Goal: Information Seeking & Learning: Learn about a topic

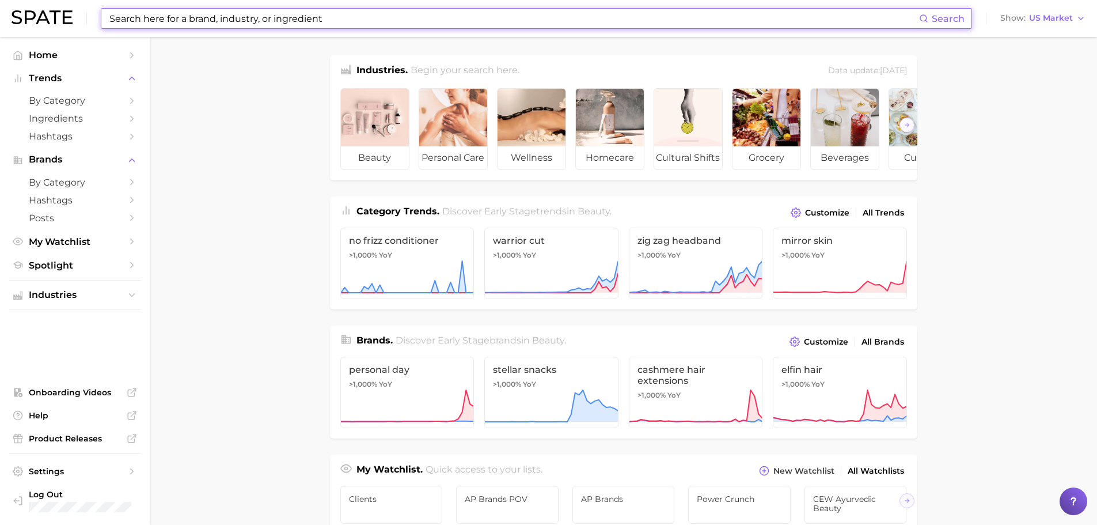
click at [428, 26] on input at bounding box center [513, 19] width 811 height 20
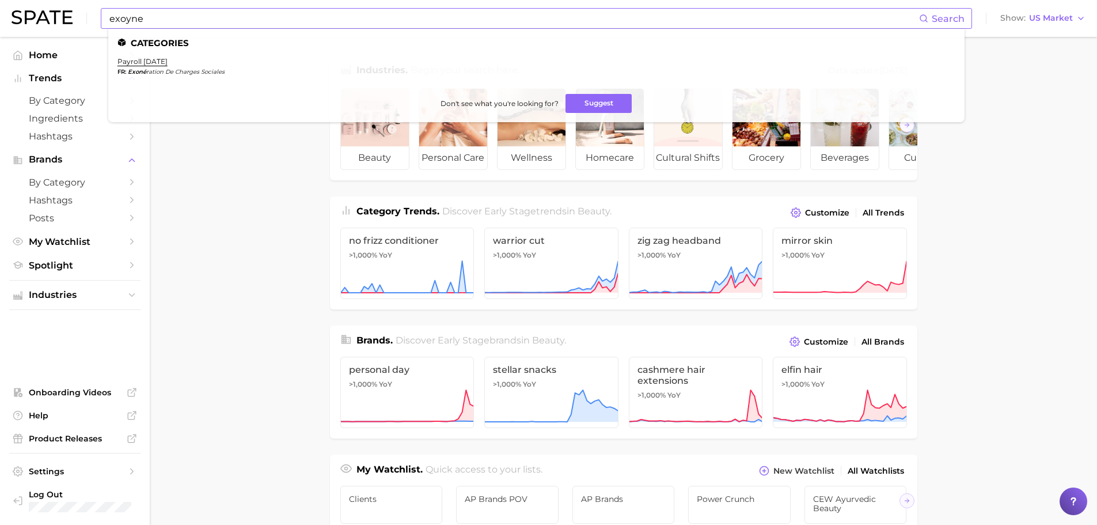
click at [227, 10] on input "exoyne" at bounding box center [513, 19] width 811 height 20
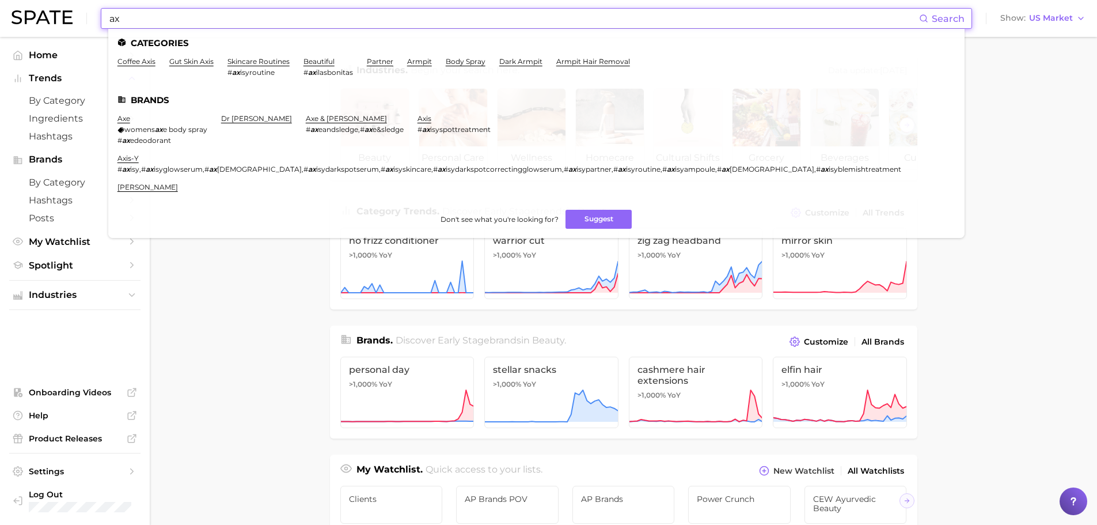
type input "a"
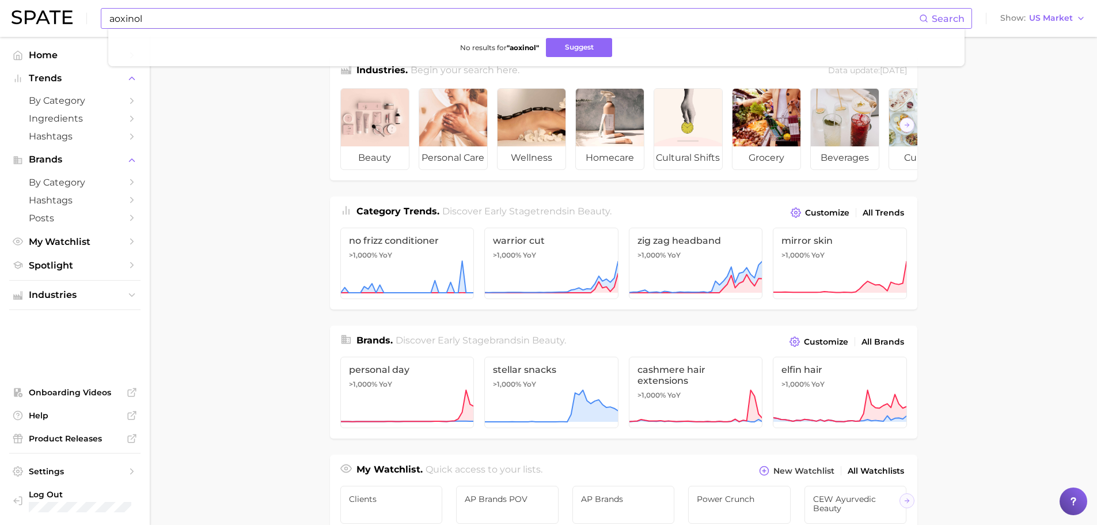
click at [194, 13] on input "aoxinol" at bounding box center [513, 19] width 811 height 20
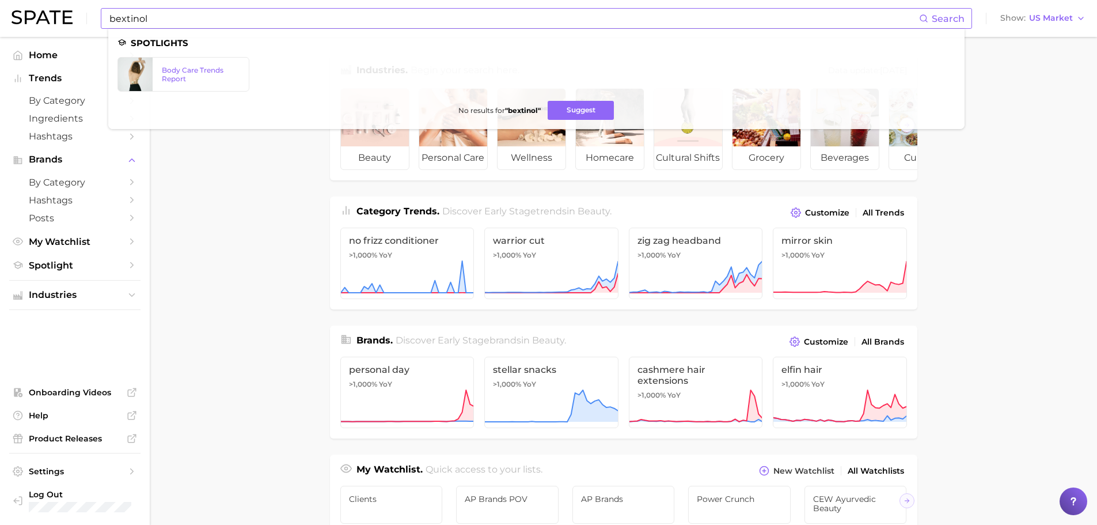
click at [149, 18] on input "bextinol" at bounding box center [513, 19] width 811 height 20
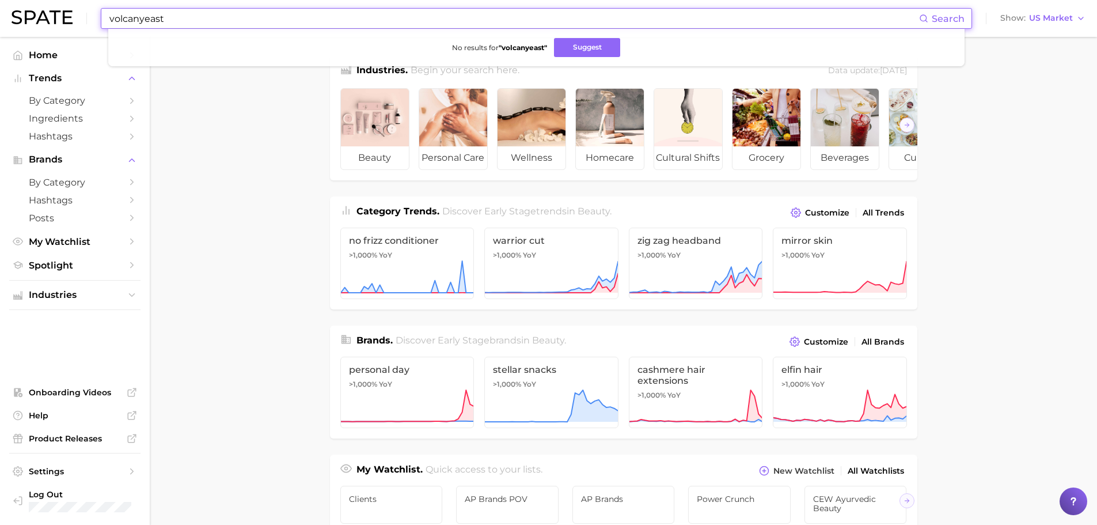
click at [164, 19] on input "volcanyeast" at bounding box center [513, 19] width 811 height 20
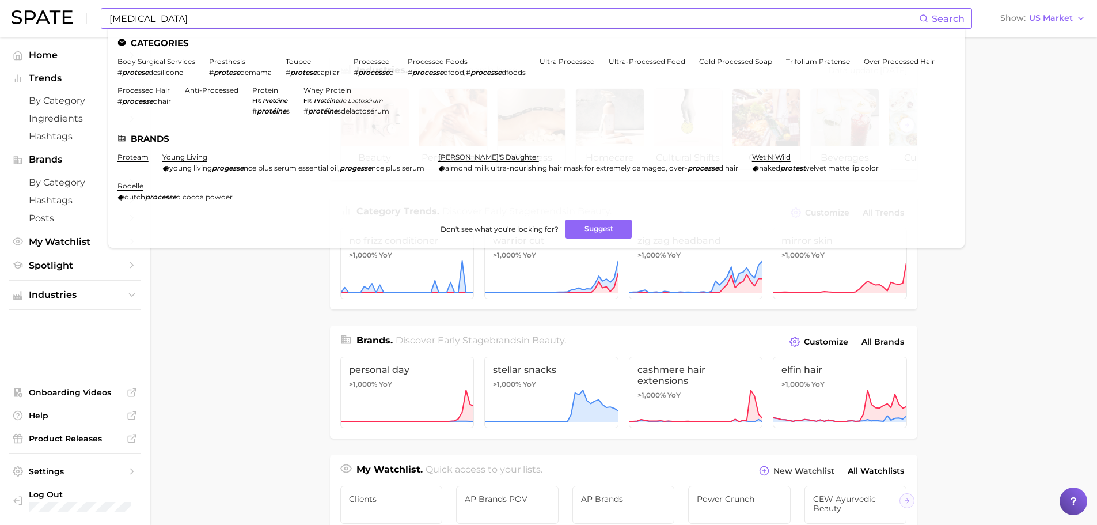
click at [129, 14] on input "protease" at bounding box center [513, 19] width 811 height 20
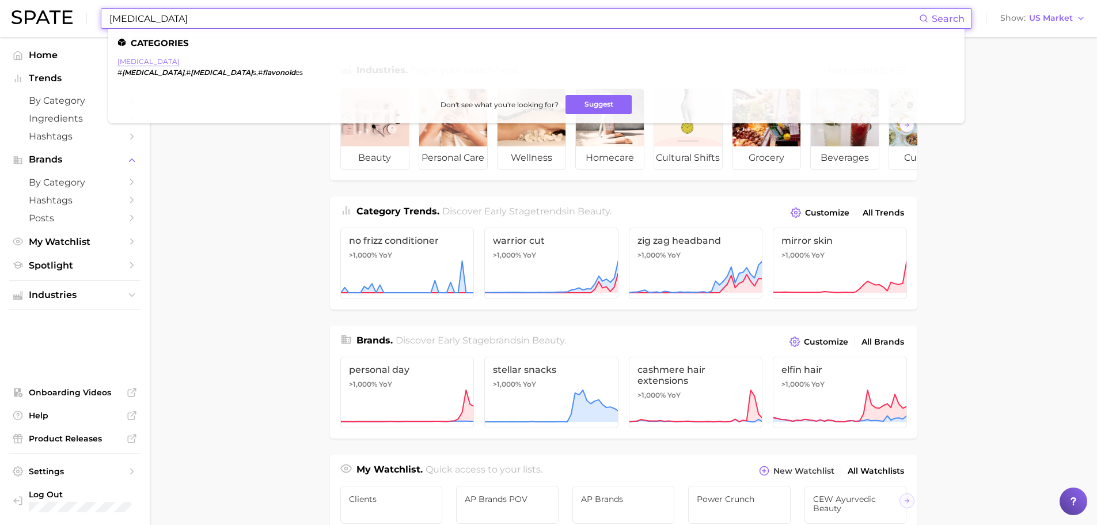
type input "flavonoid"
click at [130, 57] on link "flavonoids" at bounding box center [148, 61] width 62 height 9
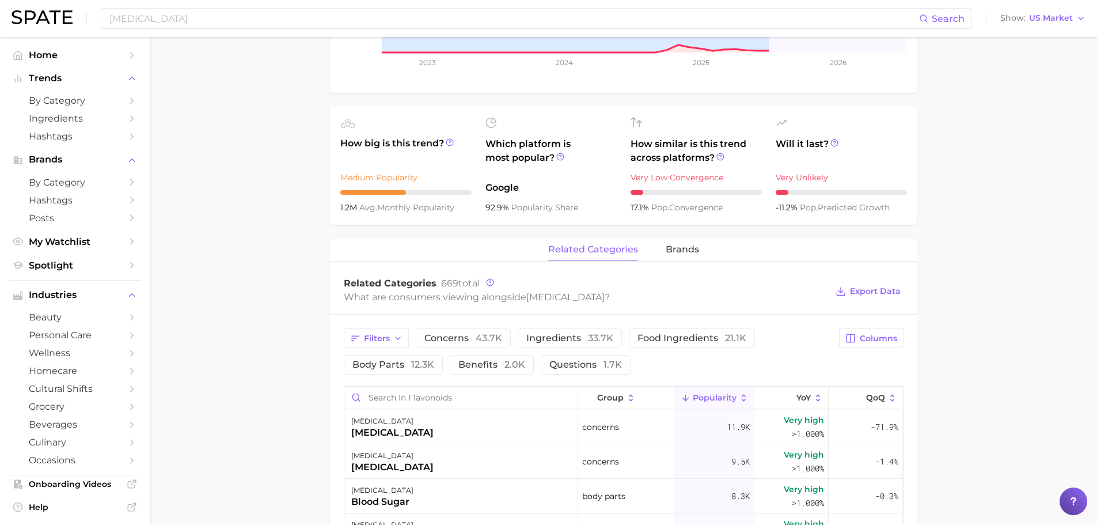
scroll to position [403, 0]
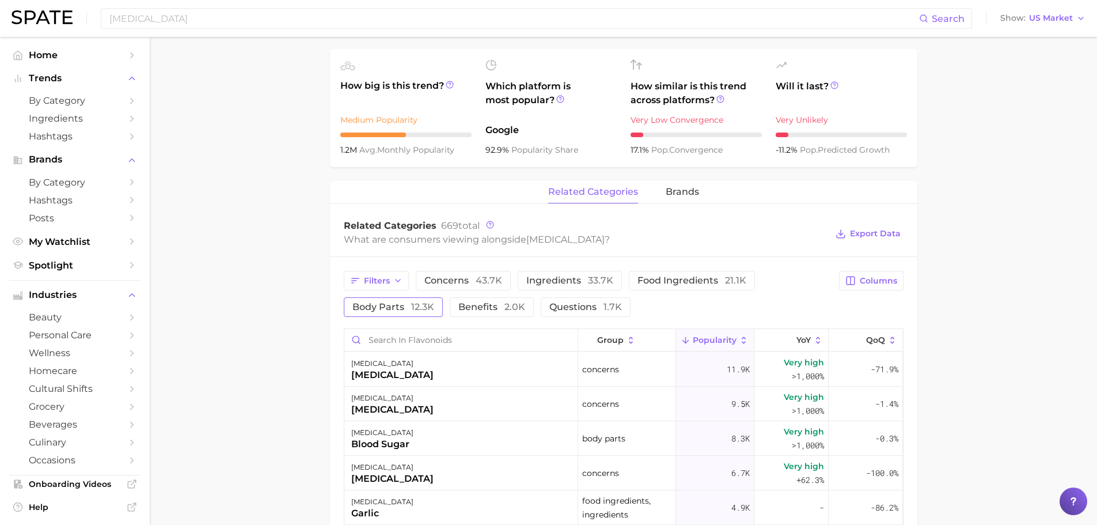
click at [424, 306] on span "12.3k" at bounding box center [422, 306] width 23 height 11
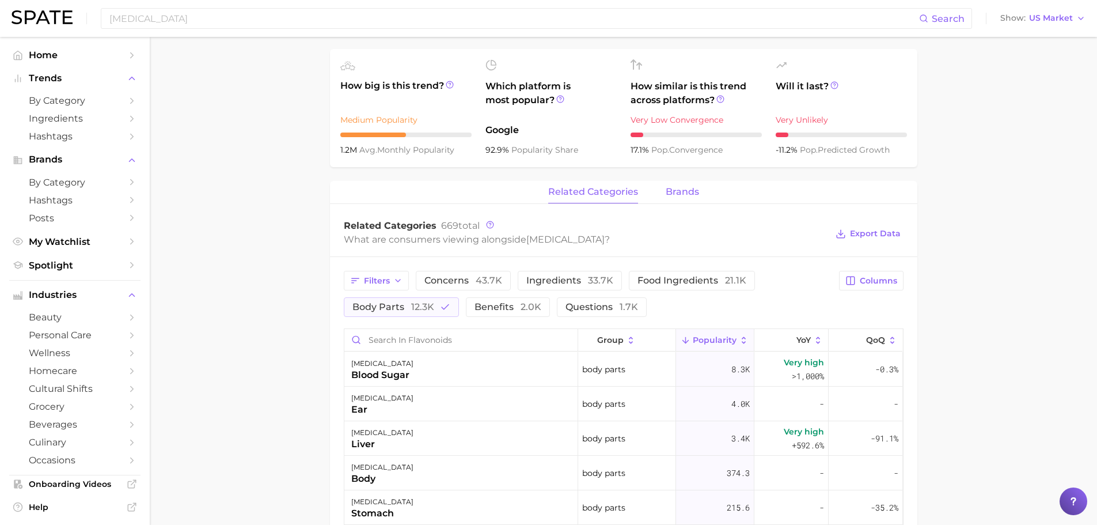
click at [671, 192] on span "brands" at bounding box center [682, 192] width 33 height 10
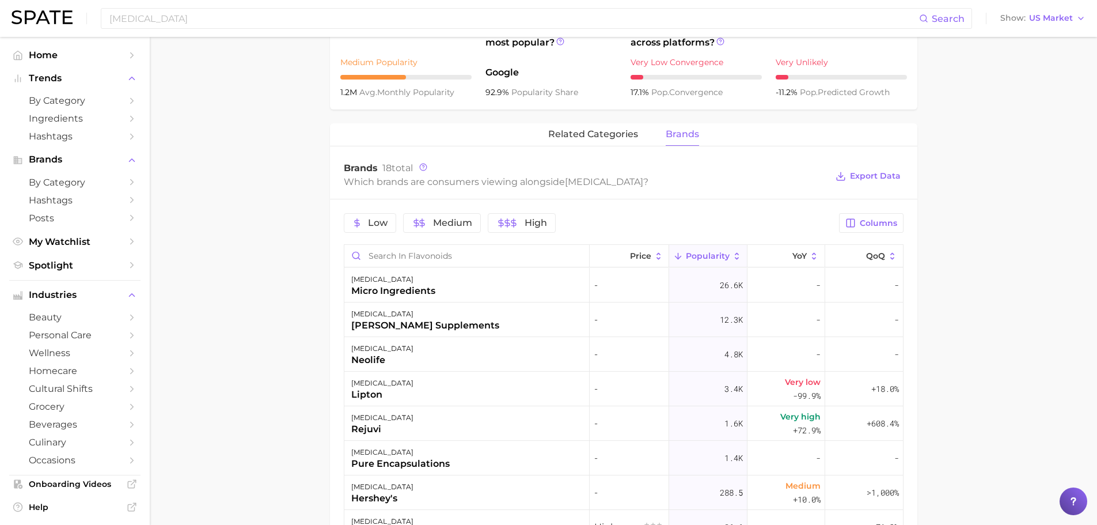
scroll to position [518, 0]
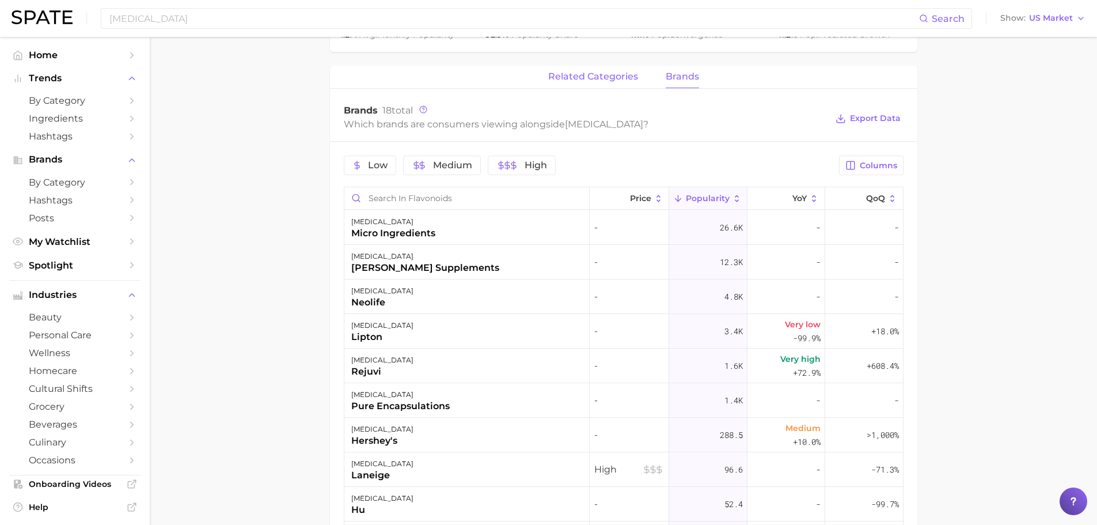
click at [573, 77] on span "related categories" at bounding box center [593, 76] width 90 height 10
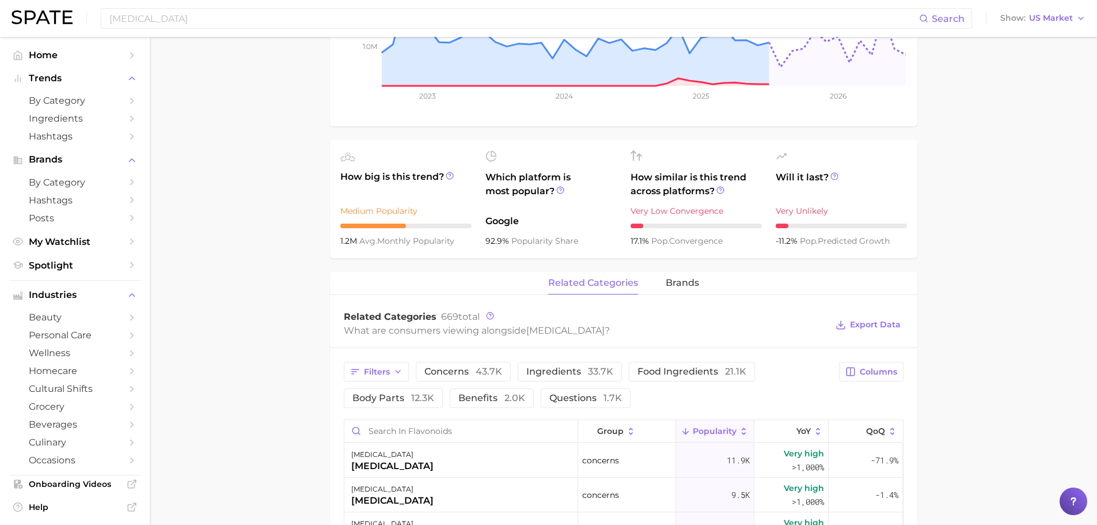
scroll to position [115, 0]
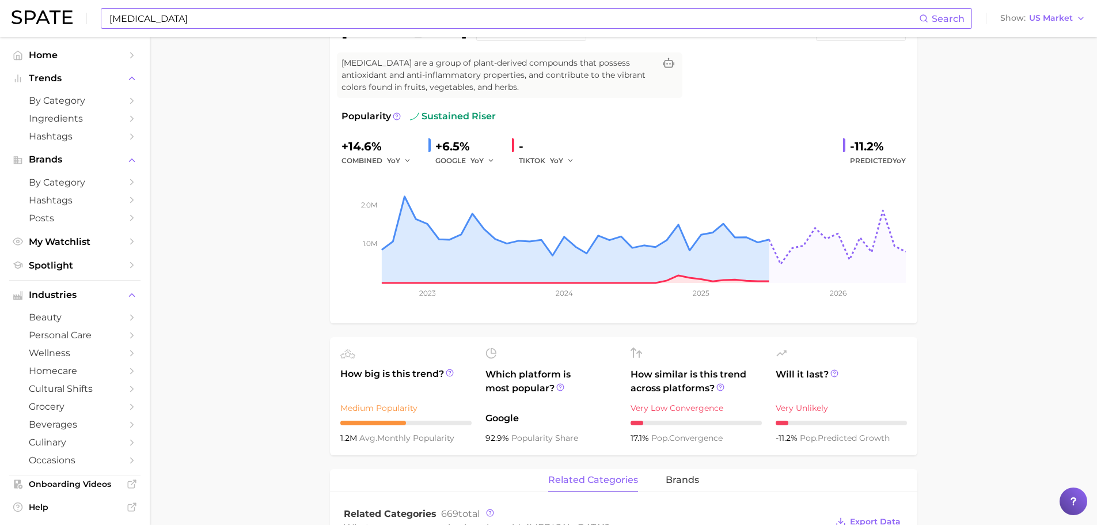
click at [184, 10] on input "flavonoid" at bounding box center [513, 19] width 811 height 20
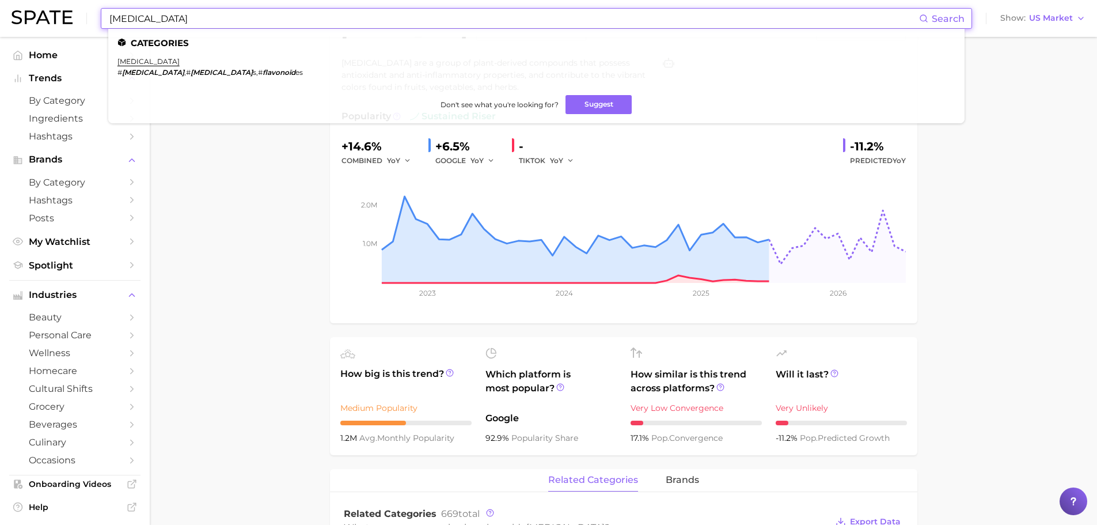
click at [184, 10] on input "flavonoid" at bounding box center [513, 19] width 811 height 20
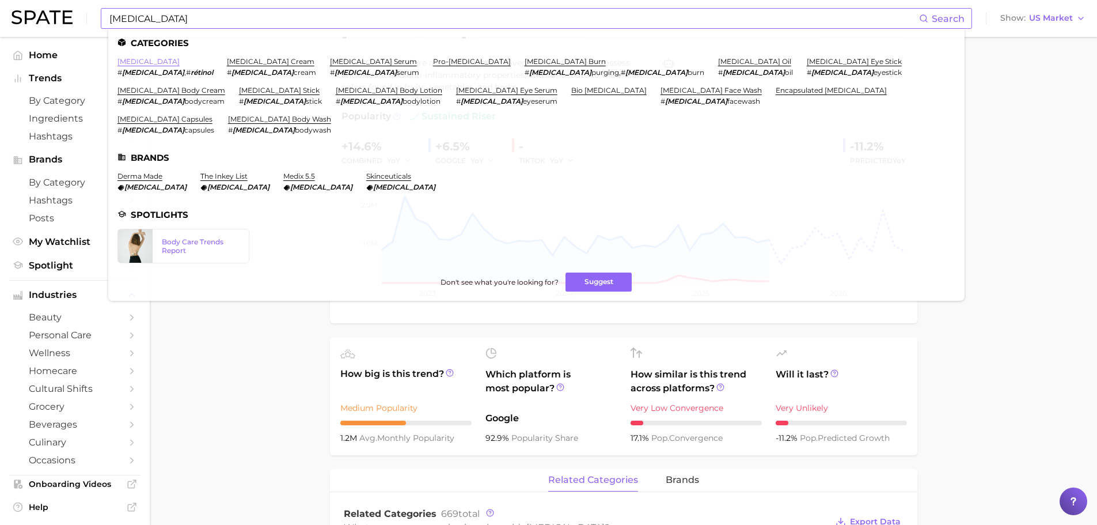
click at [131, 60] on link "retinol" at bounding box center [148, 61] width 62 height 9
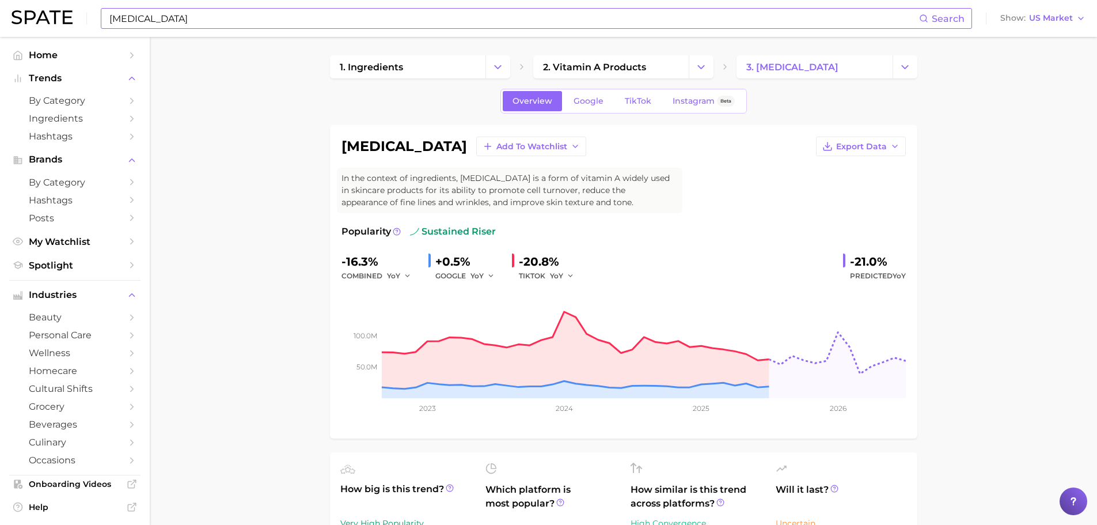
scroll to position [58, 0]
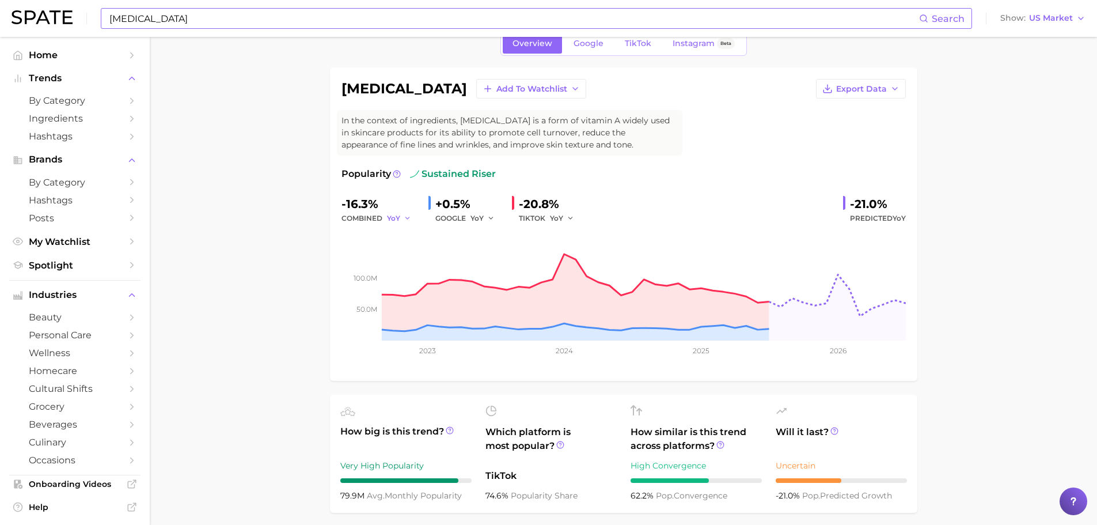
click at [408, 215] on icon "button" at bounding box center [408, 218] width 8 height 8
click at [405, 232] on span "YoY" at bounding box center [400, 237] width 14 height 10
click at [889, 87] on button "Export Data" at bounding box center [861, 89] width 90 height 20
click at [867, 126] on span "Time Series Image" at bounding box center [837, 131] width 77 height 10
click at [245, 13] on input "retinol" at bounding box center [513, 19] width 811 height 20
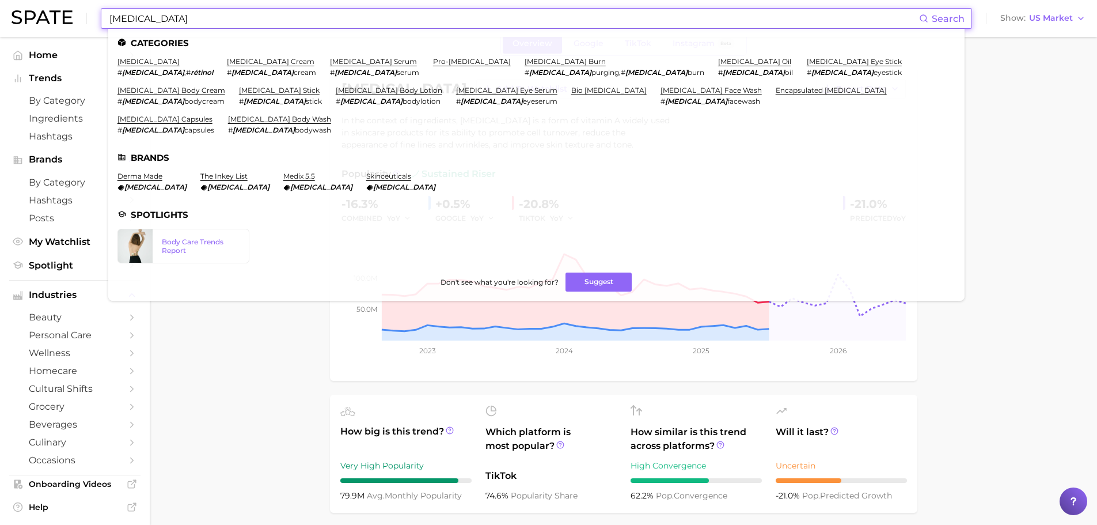
click at [245, 13] on input "retinol" at bounding box center [513, 19] width 811 height 20
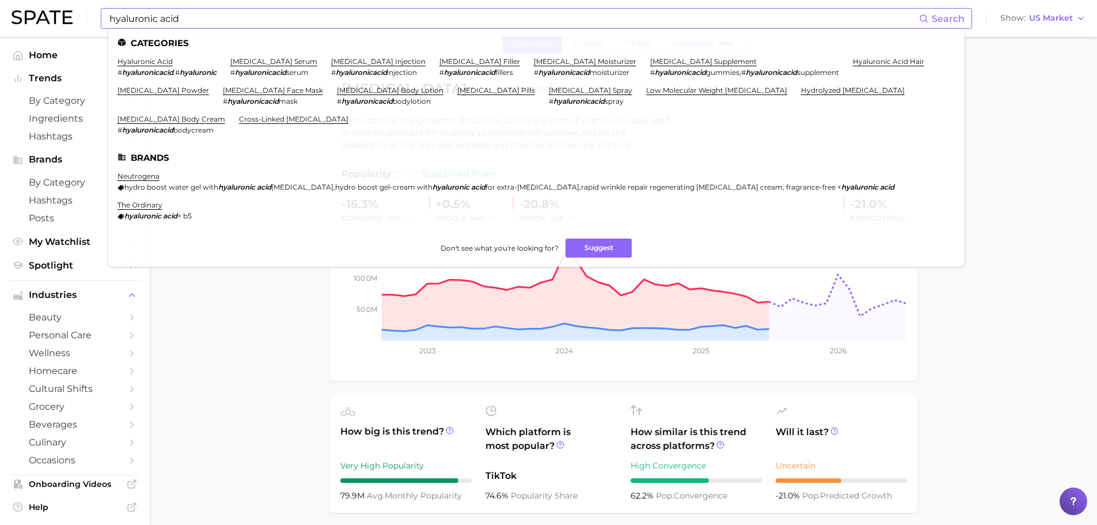
click at [180, 69] on span "#" at bounding box center [177, 72] width 5 height 9
click at [136, 63] on link "hyaluronic acid" at bounding box center [144, 61] width 55 height 9
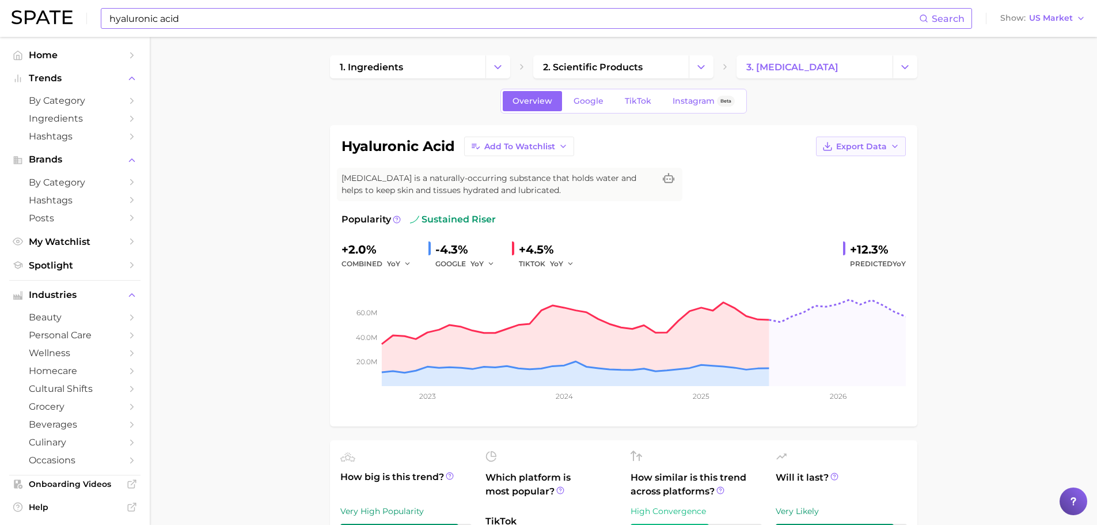
click at [886, 150] on span "Export Data" at bounding box center [861, 147] width 51 height 10
click at [884, 172] on button "Time Series CSV" at bounding box center [842, 167] width 127 height 21
click at [866, 144] on span "Export Data" at bounding box center [861, 147] width 51 height 10
click at [886, 185] on button "Time Series Image" at bounding box center [842, 188] width 127 height 21
click at [208, 13] on input "hyaluronic acid" at bounding box center [513, 19] width 811 height 20
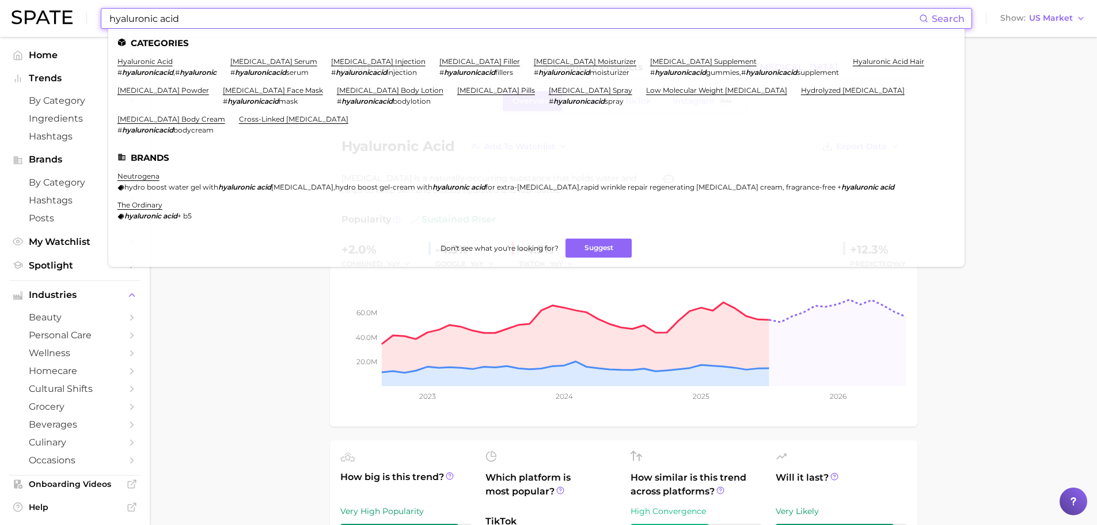
click at [208, 13] on input "hyaluronic acid" at bounding box center [513, 19] width 811 height 20
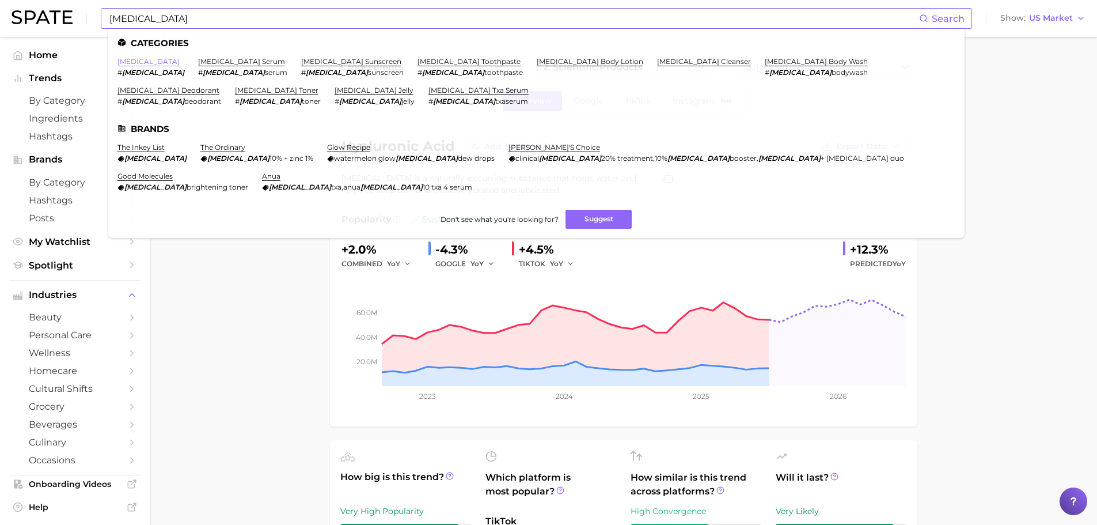
click at [145, 65] on link "niacinamide" at bounding box center [148, 61] width 62 height 9
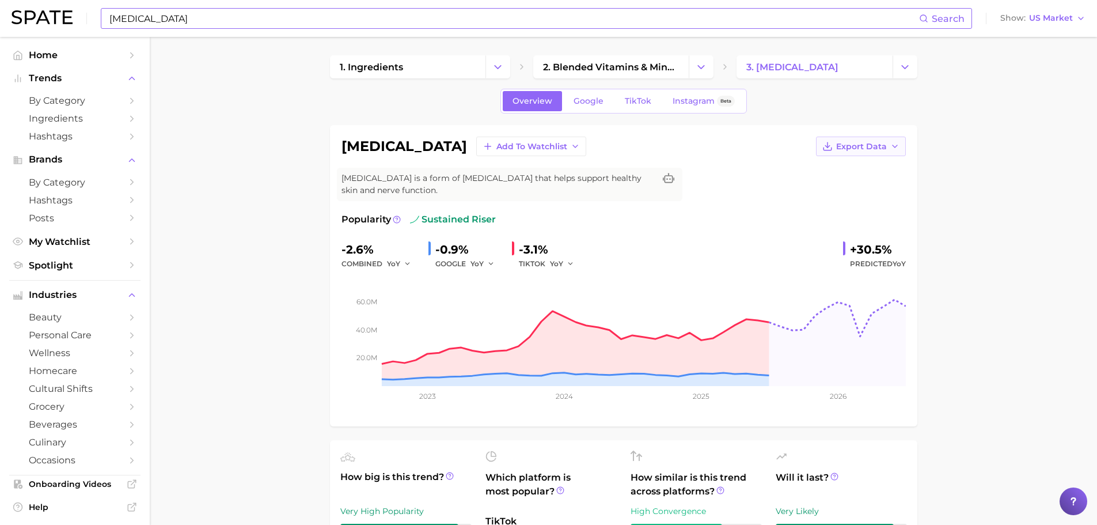
click at [896, 146] on polyline "button" at bounding box center [895, 146] width 5 height 2
click at [874, 186] on button "Time Series Image" at bounding box center [842, 188] width 127 height 21
drag, startPoint x: 200, startPoint y: 22, endPoint x: 195, endPoint y: 25, distance: 5.9
click at [200, 21] on input "NIACINAMIDE" at bounding box center [513, 19] width 811 height 20
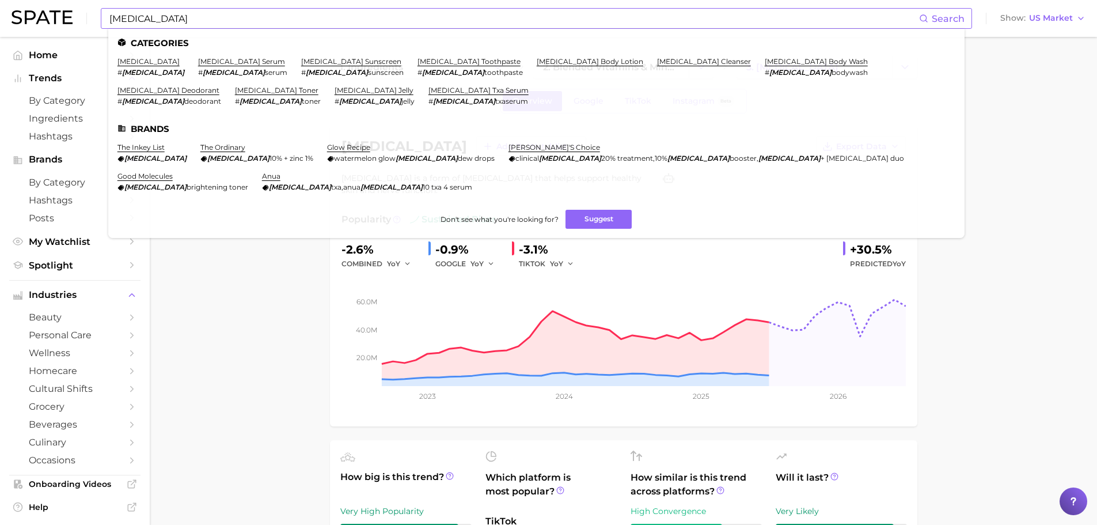
click at [155, 8] on div "NIACINAMIDE Search Categories niacinamide # niacinamide niacinamide serum # nia…" at bounding box center [536, 18] width 871 height 21
click at [156, 16] on input "NIACINAMIDE" at bounding box center [513, 19] width 811 height 20
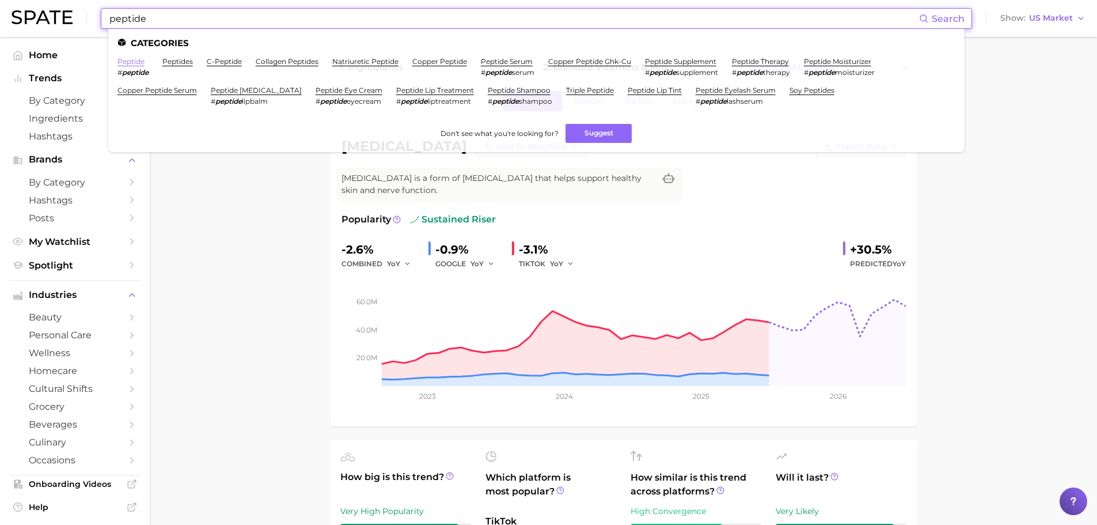
click at [125, 63] on link "peptide" at bounding box center [130, 61] width 27 height 9
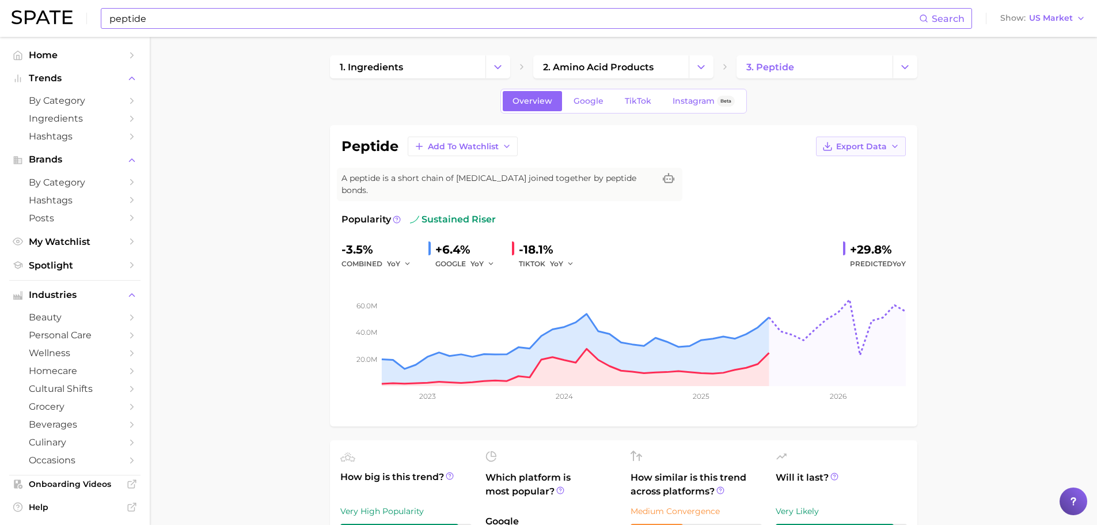
click at [883, 139] on button "Export Data" at bounding box center [861, 146] width 90 height 20
click at [879, 189] on button "Time Series Image" at bounding box center [842, 188] width 127 height 21
click at [171, 17] on input "peptide" at bounding box center [513, 19] width 811 height 20
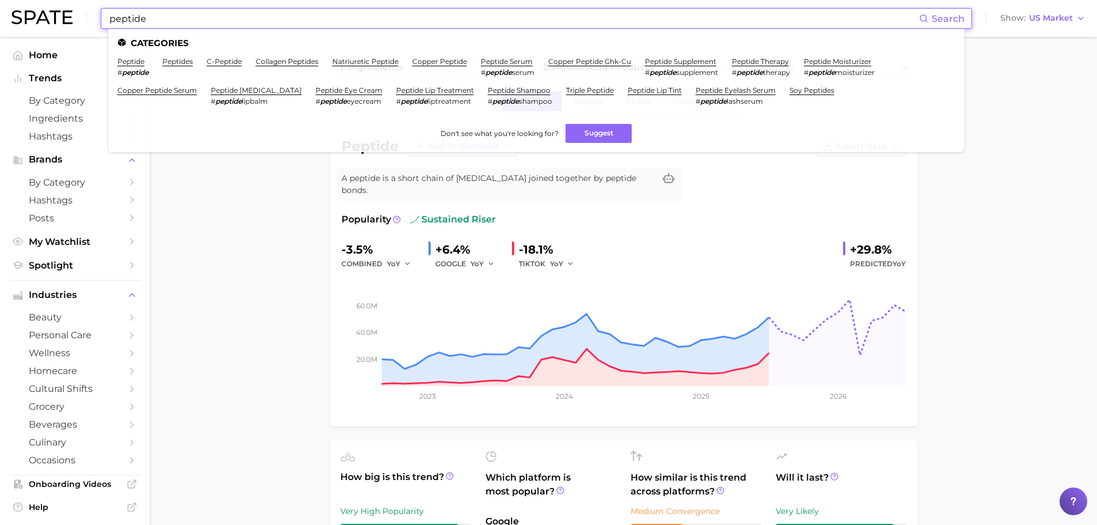
click at [171, 17] on input "peptide" at bounding box center [513, 19] width 811 height 20
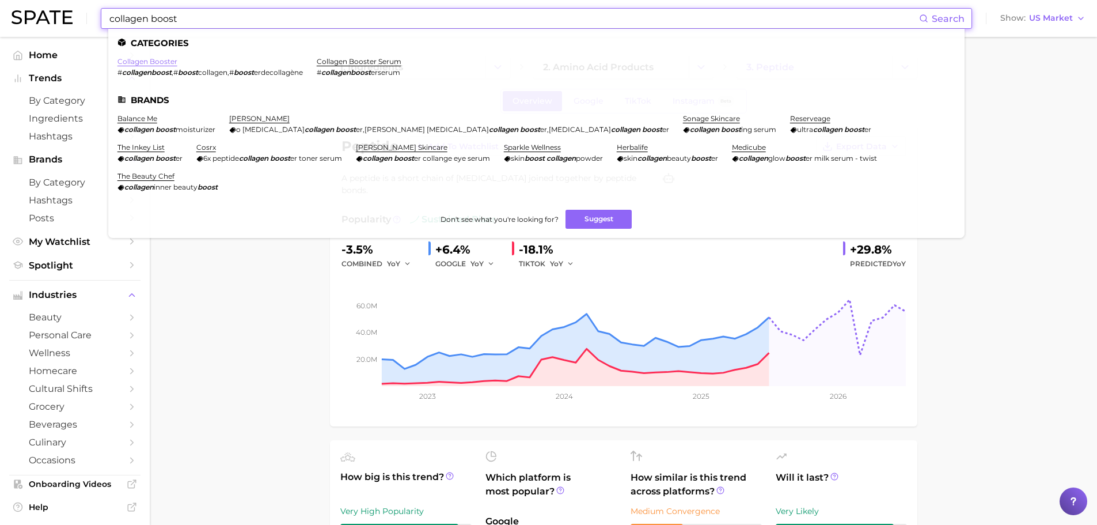
click at [170, 63] on link "collagen booster" at bounding box center [147, 61] width 60 height 9
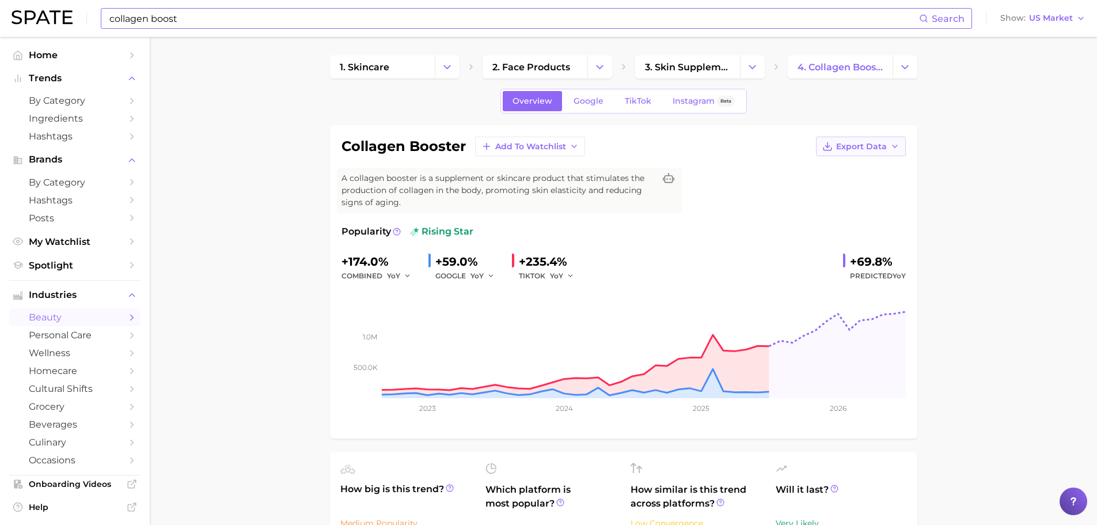
drag, startPoint x: 891, startPoint y: 131, endPoint x: 889, endPoint y: 139, distance: 8.4
click at [891, 131] on div "collagen booster Add to Watchlist Export Data A collagen booster is a supplemen…" at bounding box center [623, 281] width 587 height 313
click at [889, 139] on button "Export Data" at bounding box center [861, 146] width 90 height 20
click at [881, 188] on button "Time Series Image" at bounding box center [842, 188] width 127 height 21
click at [288, 25] on input "collagen boost" at bounding box center [513, 19] width 811 height 20
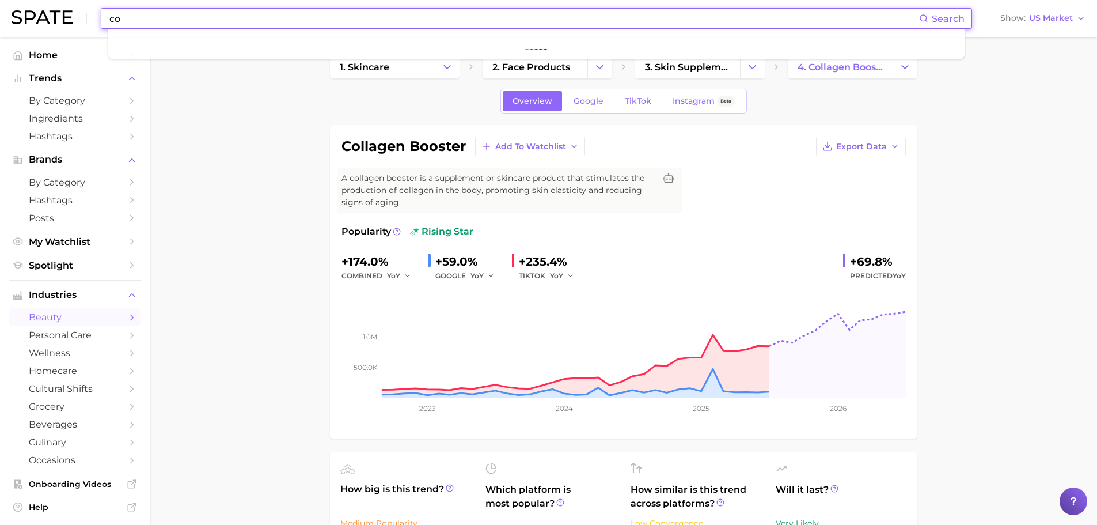
type input "c"
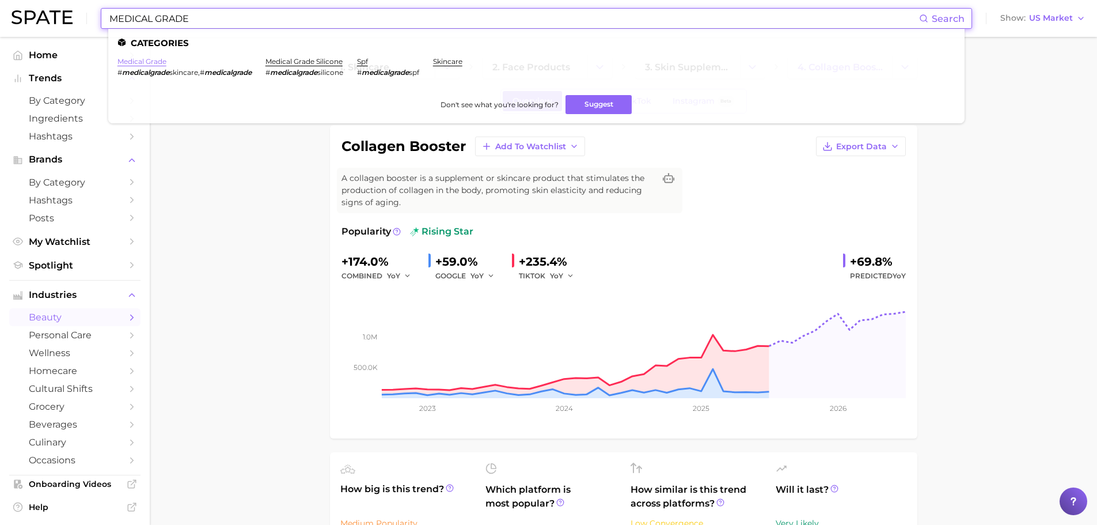
click at [148, 59] on link "medical grade" at bounding box center [141, 61] width 49 height 9
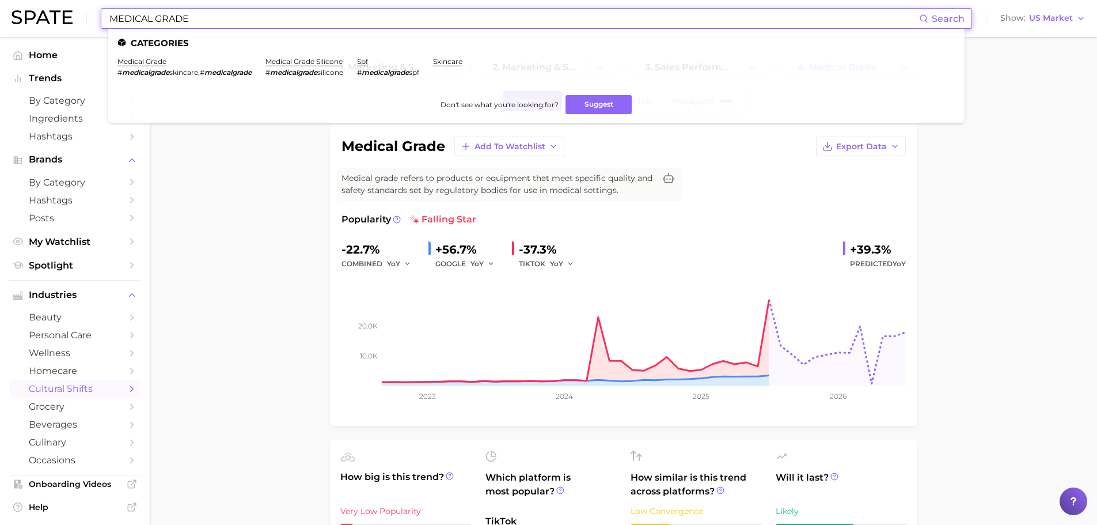
click at [221, 20] on input "MEDICAL GRADE" at bounding box center [513, 19] width 811 height 20
click at [133, 63] on link "clinical" at bounding box center [129, 61] width 25 height 9
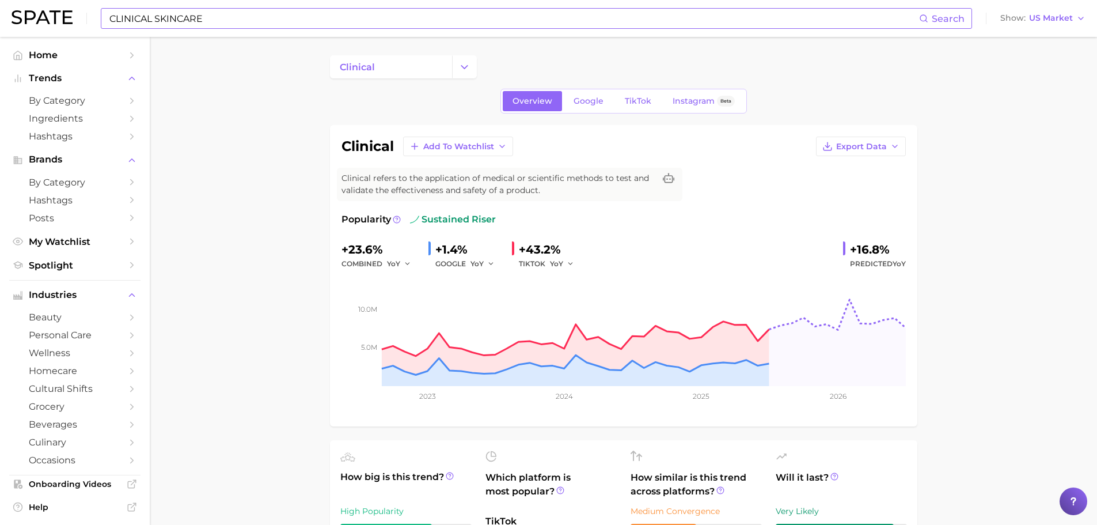
click at [229, 8] on div "CLINICAL SKINCARE Search" at bounding box center [536, 18] width 871 height 21
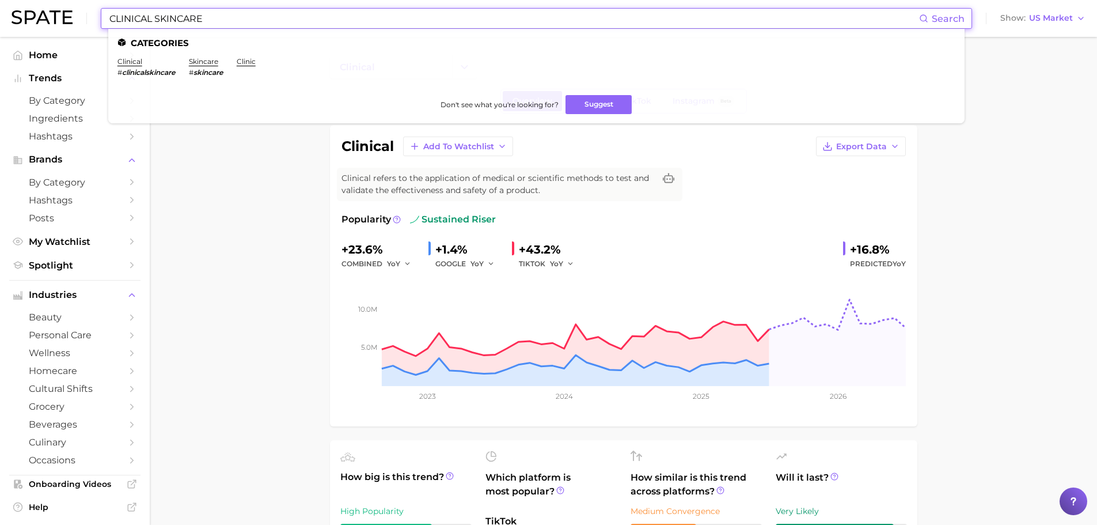
click at [217, 19] on input "CLINICAL SKINCARE" at bounding box center [513, 19] width 811 height 20
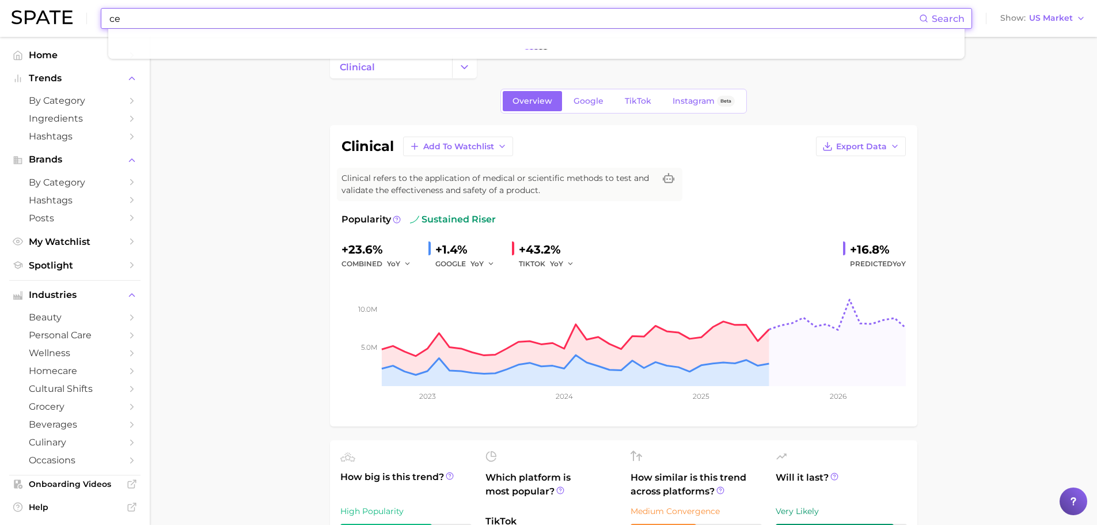
type input "c"
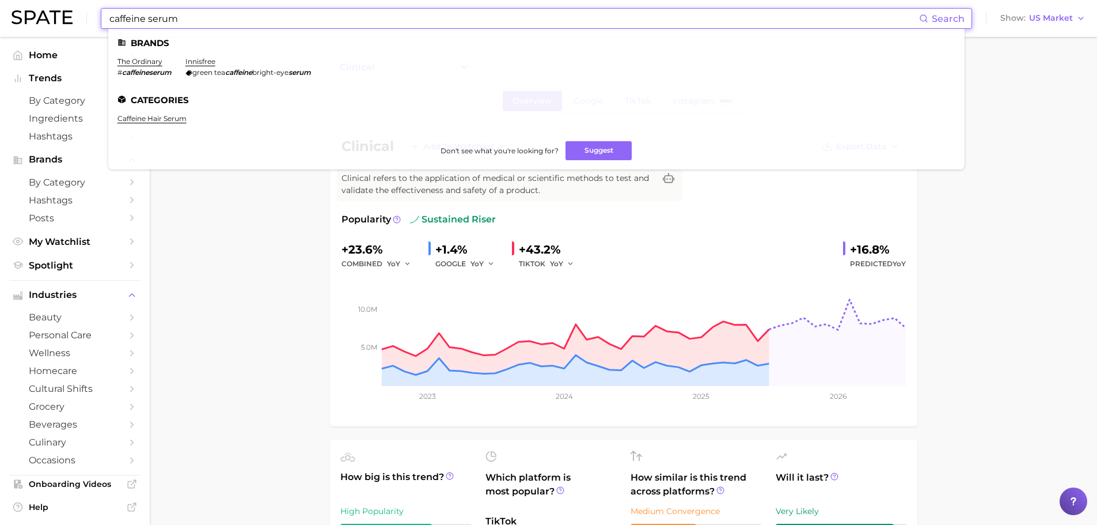
click at [180, 18] on input "caffeine serum" at bounding box center [513, 19] width 811 height 20
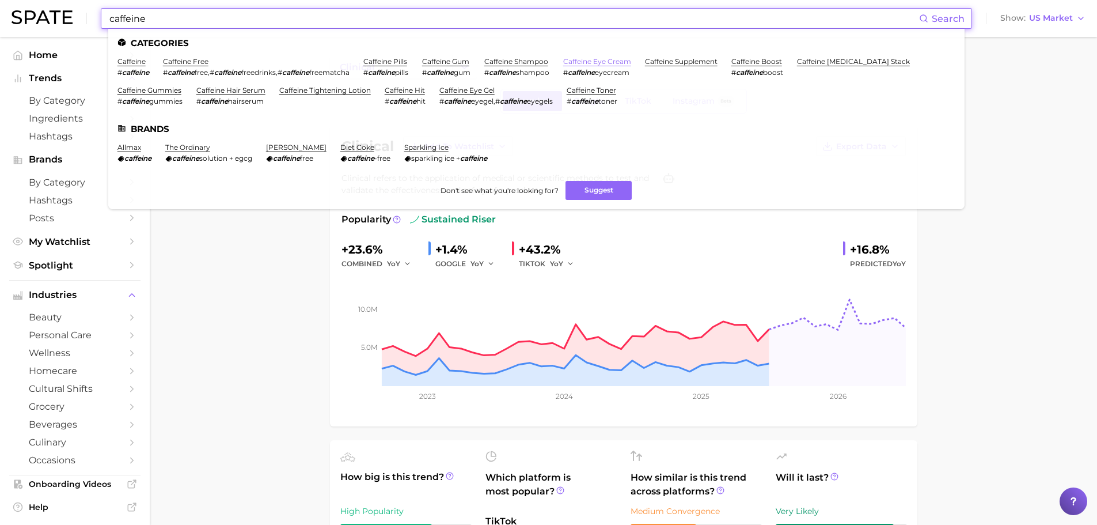
click at [621, 63] on link "caffeine eye cream" at bounding box center [597, 61] width 68 height 9
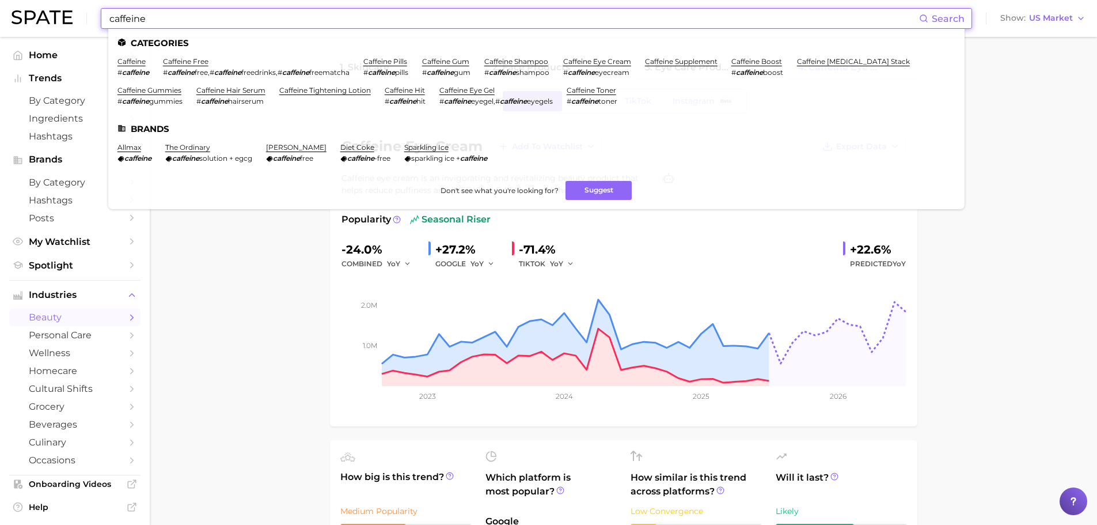
click at [324, 9] on input "caffeine" at bounding box center [513, 19] width 811 height 20
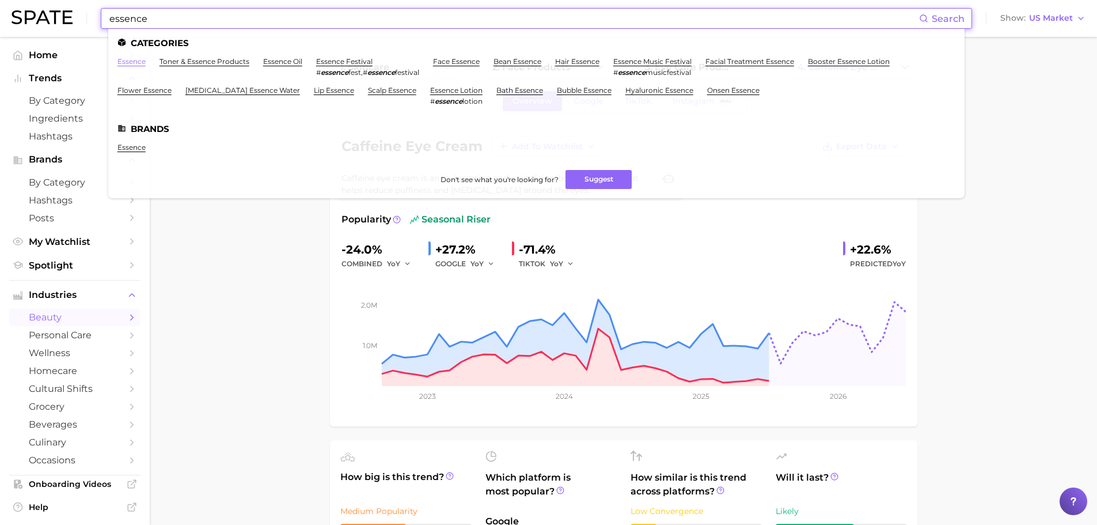
click at [128, 62] on link "essence" at bounding box center [131, 61] width 28 height 9
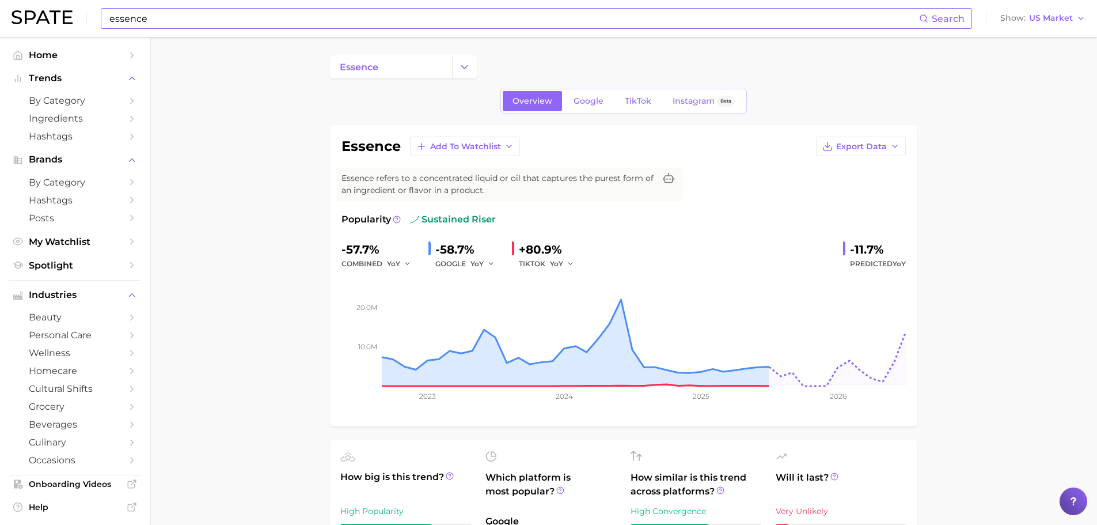
click at [175, 25] on input "essence" at bounding box center [513, 19] width 811 height 20
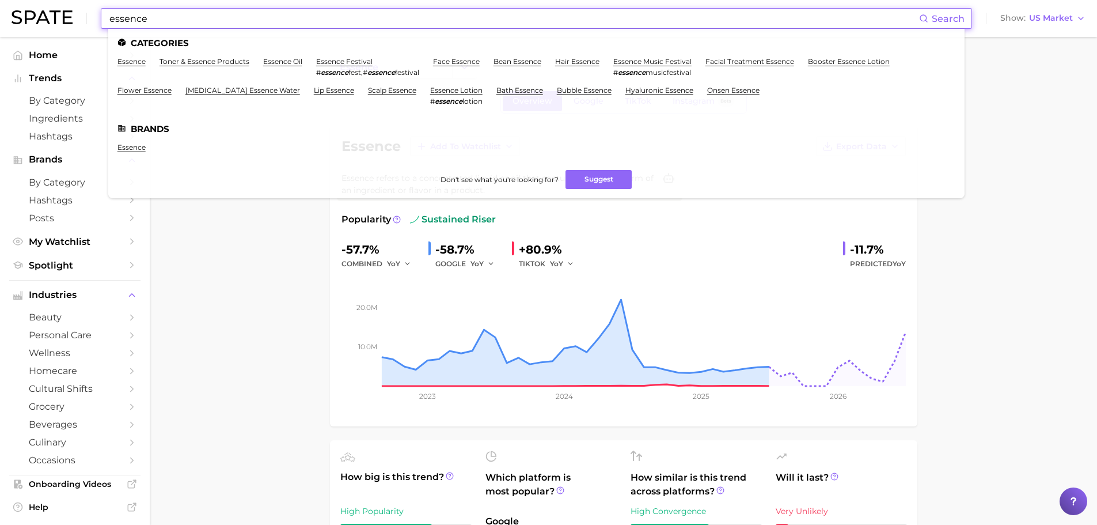
click at [175, 25] on input "essence" at bounding box center [513, 19] width 811 height 20
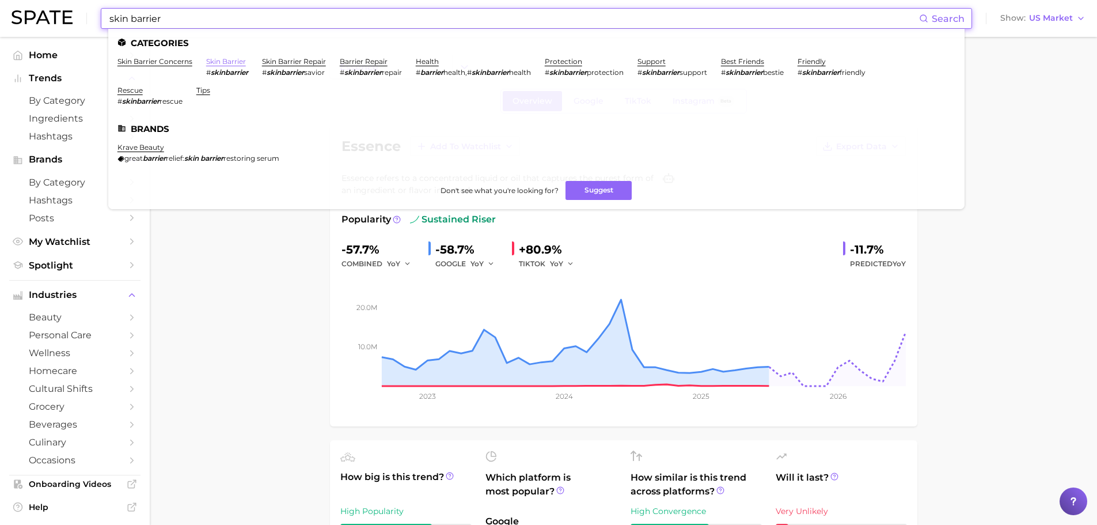
click at [236, 61] on link "skin barrier" at bounding box center [226, 61] width 40 height 9
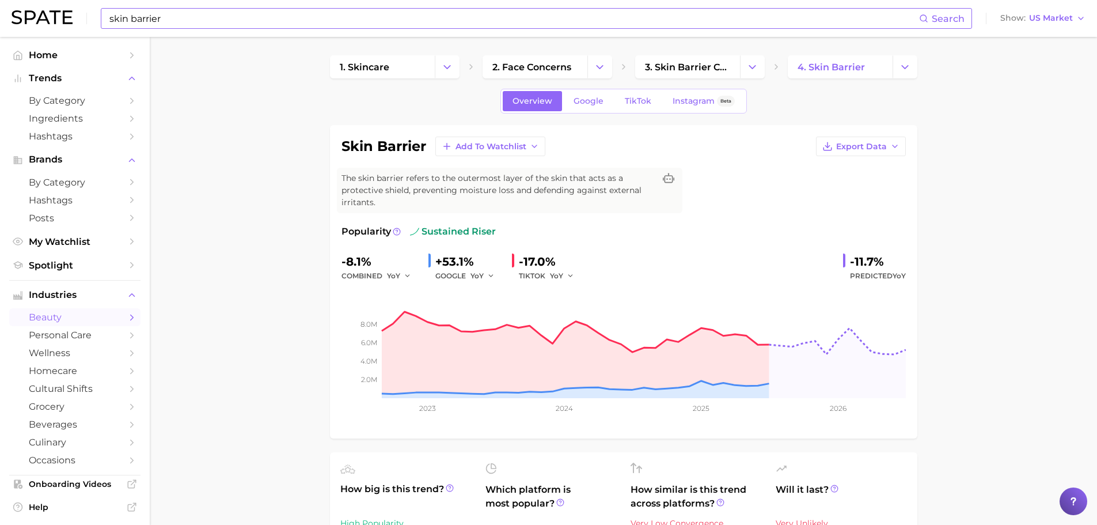
click at [305, 10] on input "skin barrier" at bounding box center [513, 19] width 811 height 20
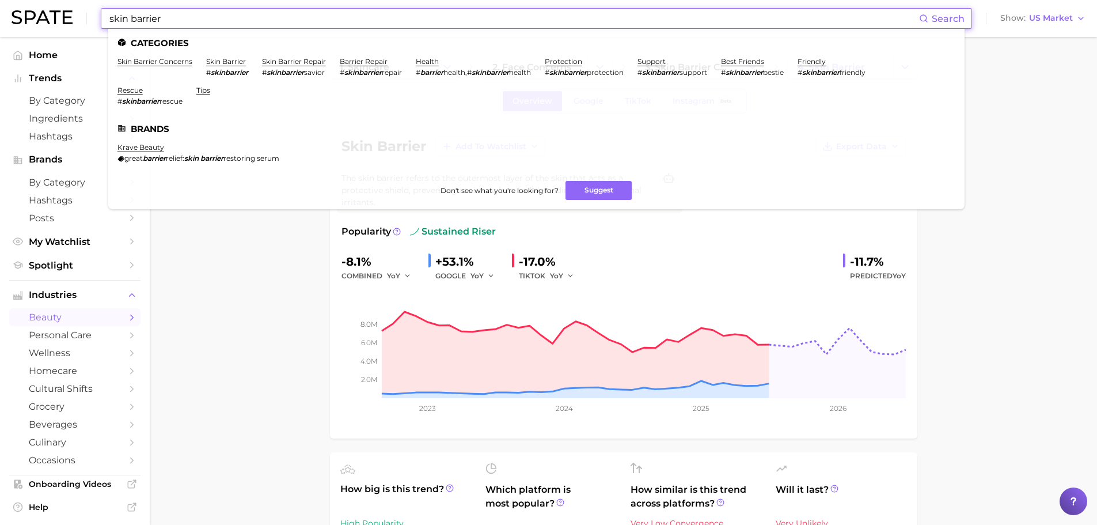
click at [305, 10] on input "skin barrier" at bounding box center [513, 19] width 811 height 20
click at [198, 9] on input "skin barrier" at bounding box center [513, 19] width 811 height 20
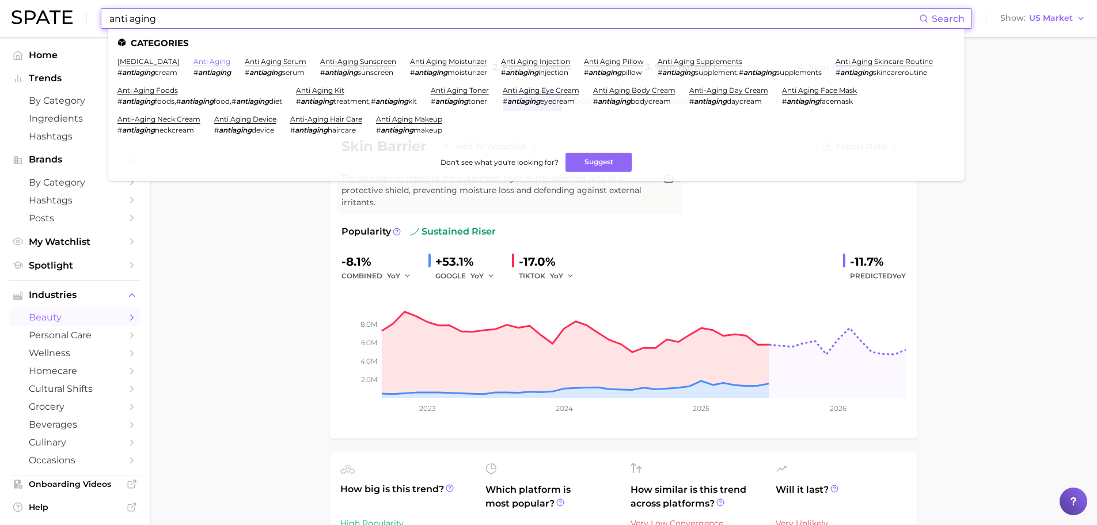
click at [217, 61] on link "anti aging" at bounding box center [212, 61] width 37 height 9
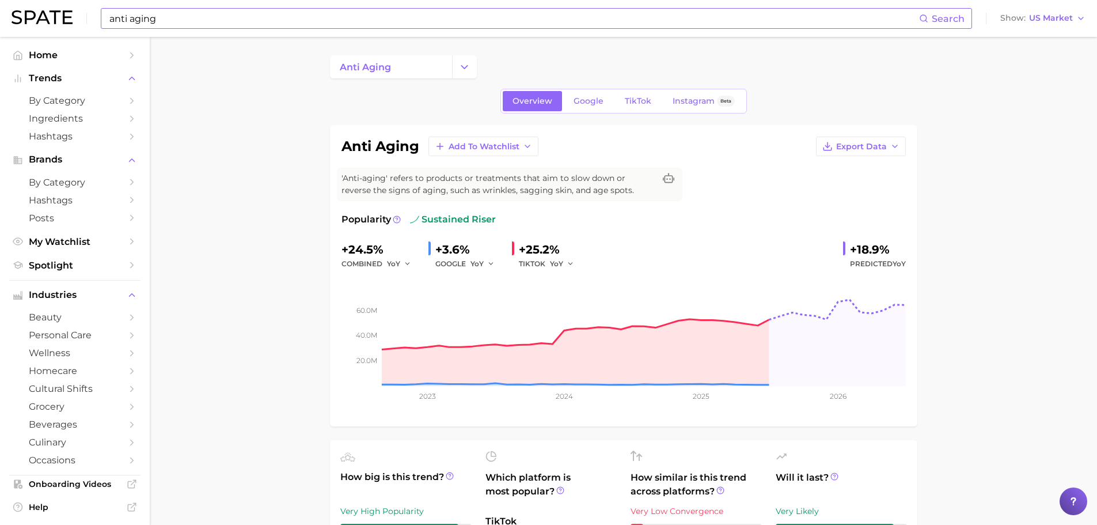
click at [140, 12] on input "anti aging" at bounding box center [513, 19] width 811 height 20
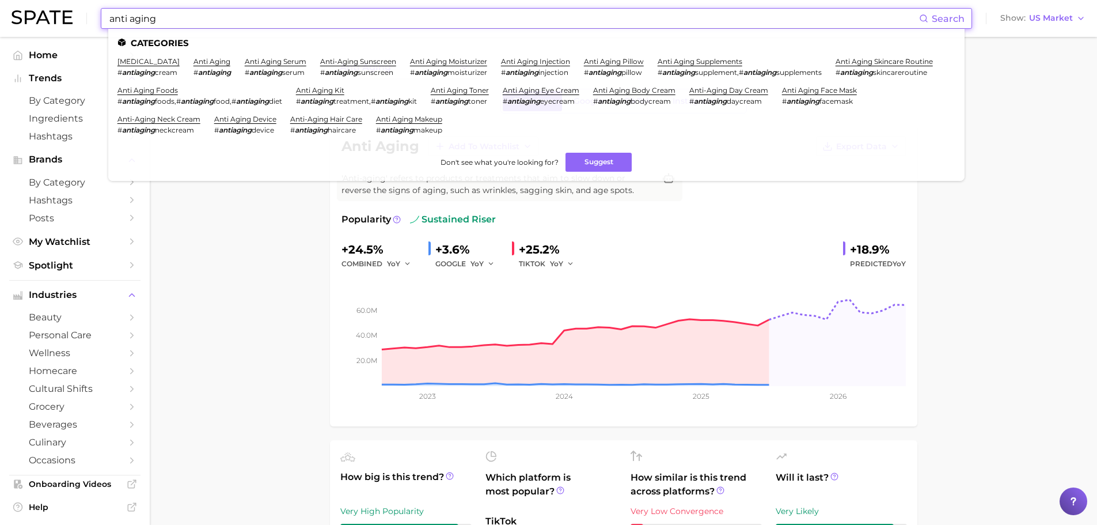
click at [140, 12] on input "anti aging" at bounding box center [513, 19] width 811 height 20
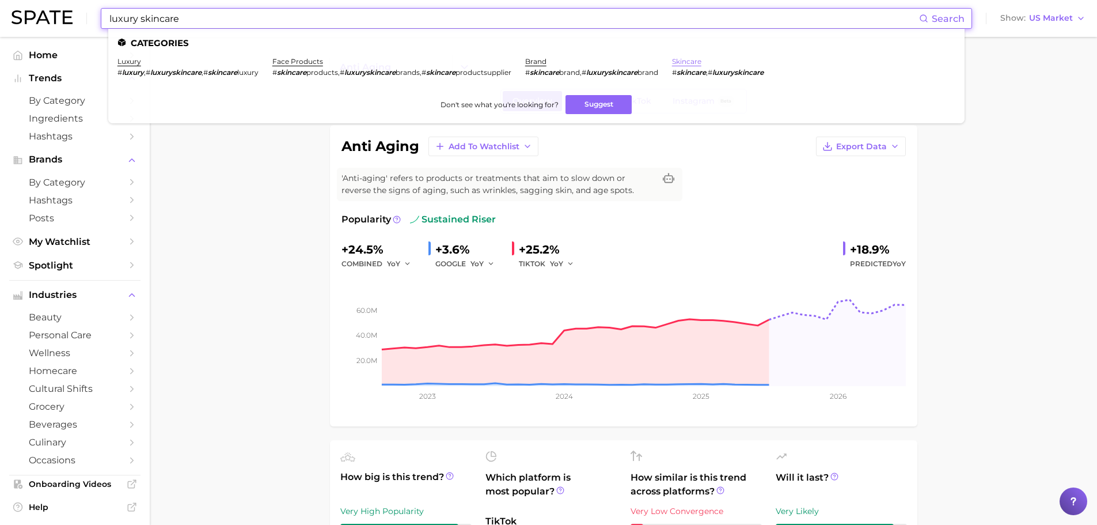
type input "luxury skincare"
click at [699, 60] on link "skincare" at bounding box center [686, 61] width 29 height 9
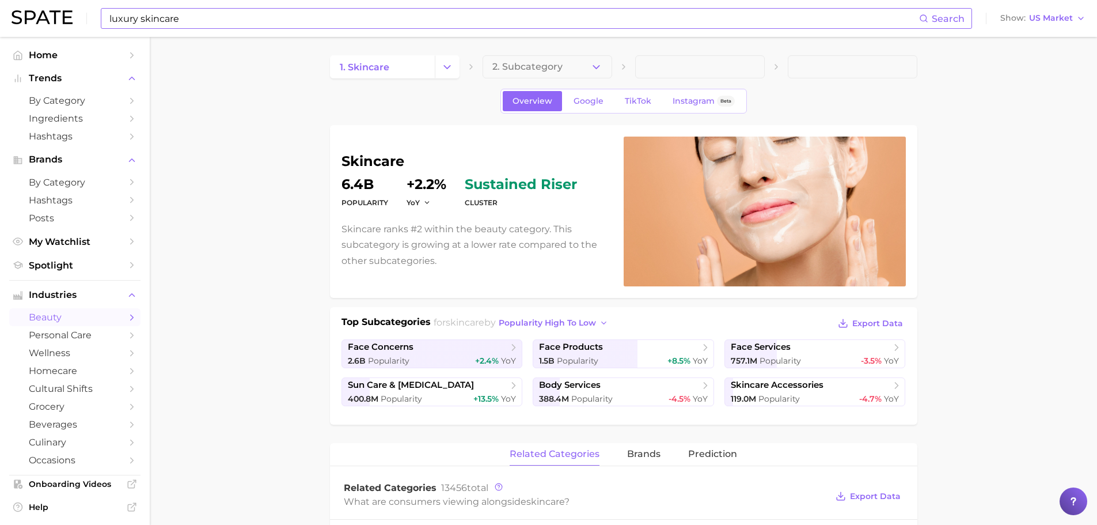
click at [344, 18] on input "luxury skincare" at bounding box center [513, 19] width 811 height 20
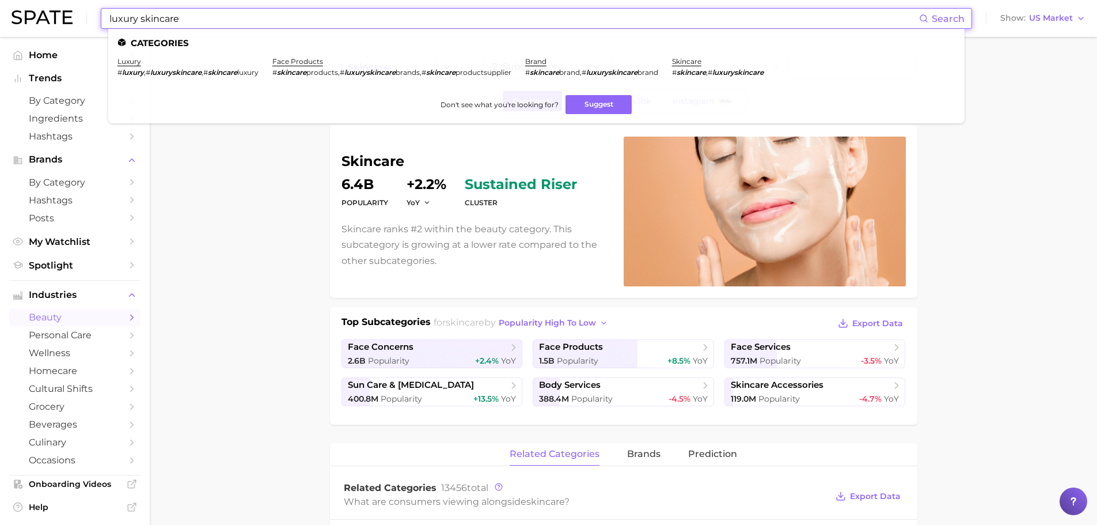
click at [344, 18] on input "luxury skincare" at bounding box center [513, 19] width 811 height 20
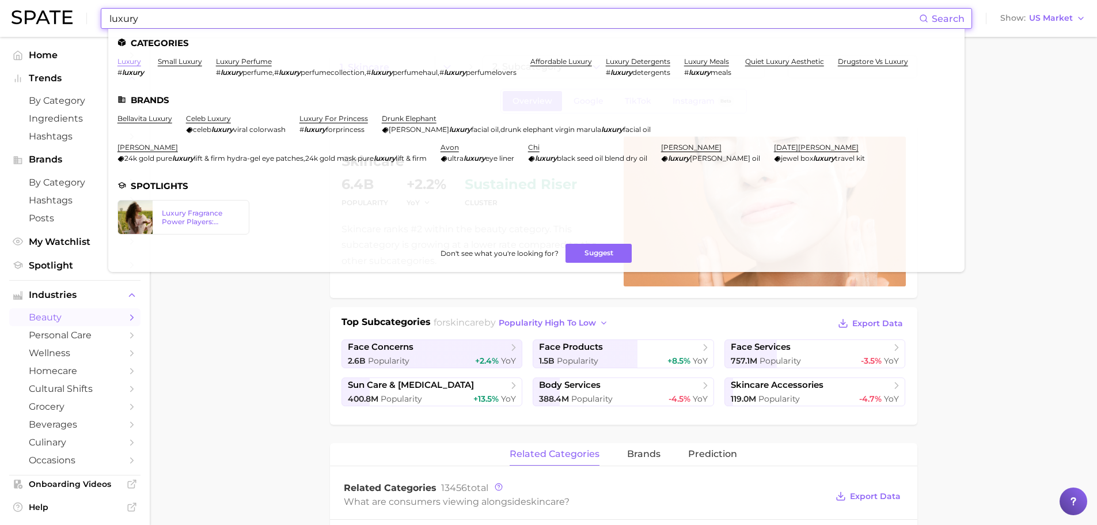
type input "luxury"
click at [136, 62] on link "luxury" at bounding box center [129, 61] width 24 height 9
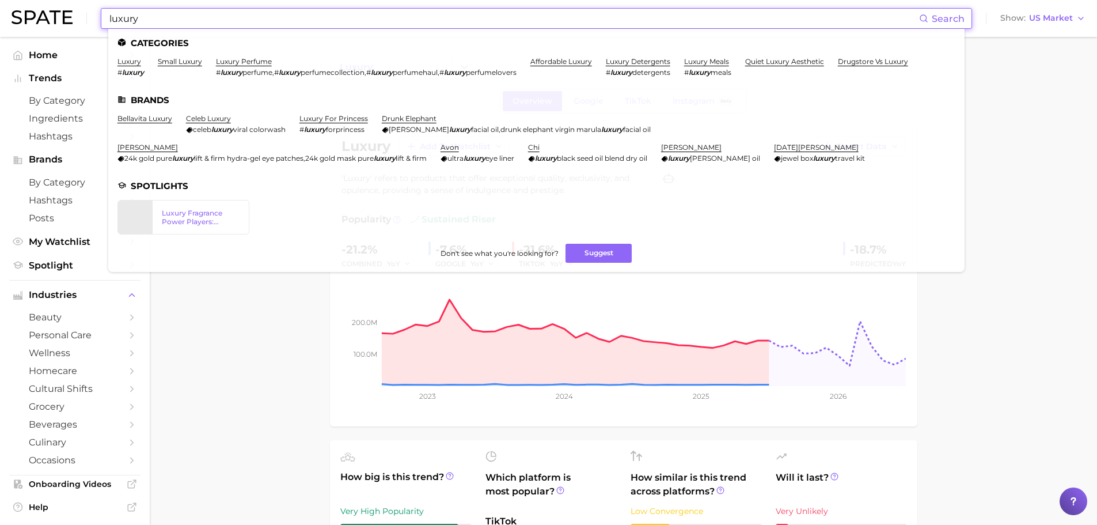
click at [264, 26] on input "luxury" at bounding box center [513, 19] width 811 height 20
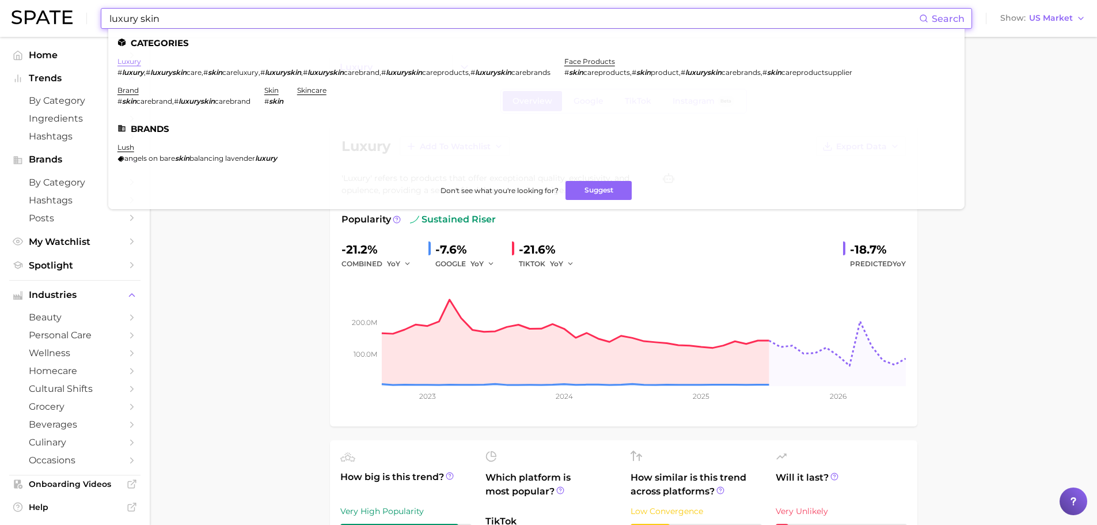
click at [130, 64] on link "luxury" at bounding box center [129, 61] width 24 height 9
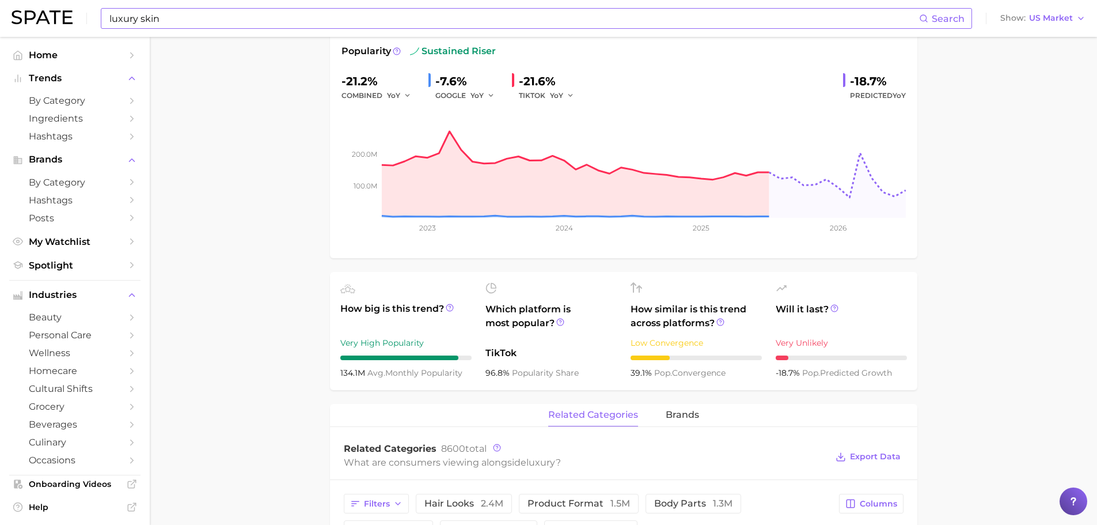
scroll to position [461, 0]
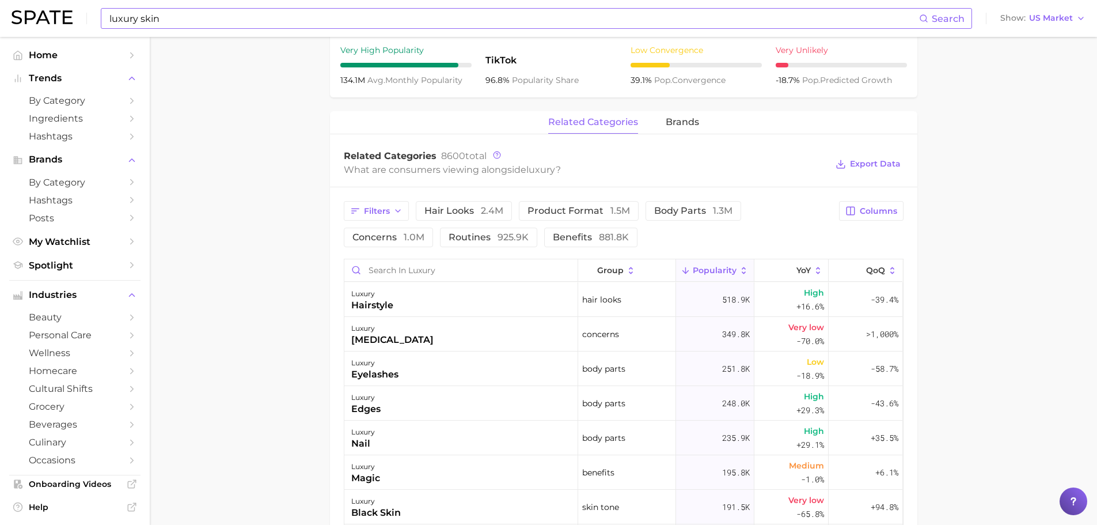
click at [207, 12] on input "luxury skin" at bounding box center [513, 19] width 811 height 20
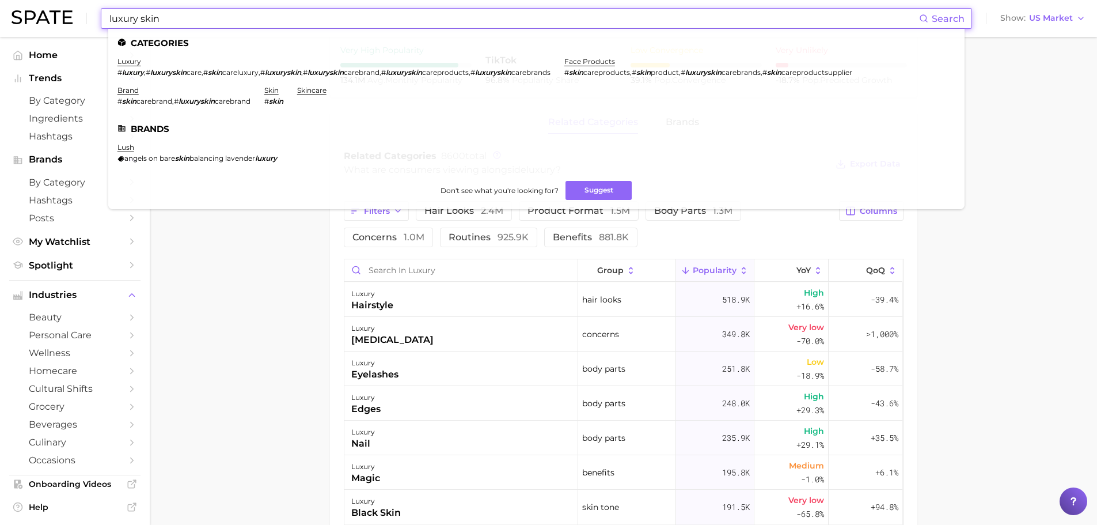
click at [207, 12] on input "luxury skin" at bounding box center [513, 19] width 811 height 20
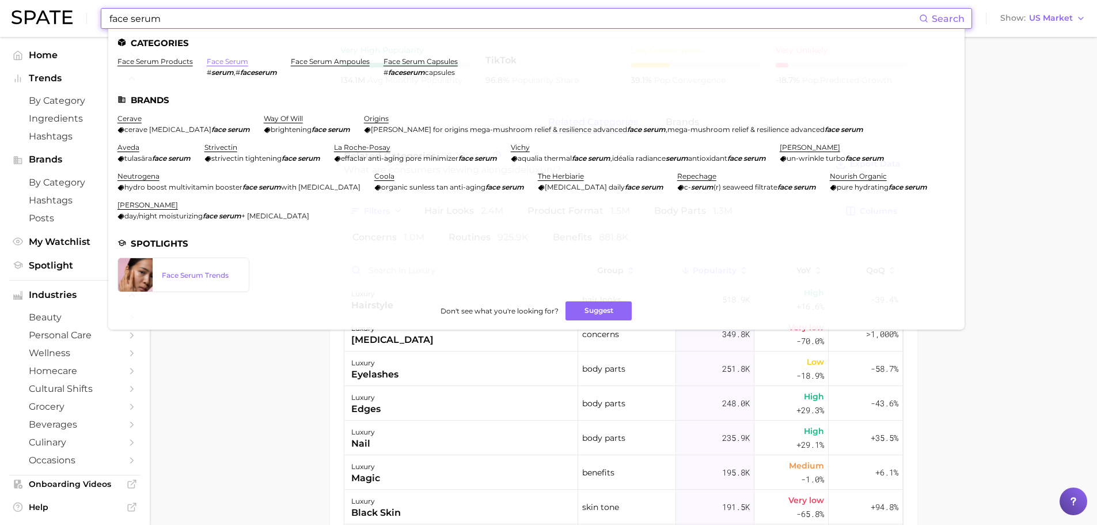
click at [239, 59] on link "face serum" at bounding box center [227, 61] width 41 height 9
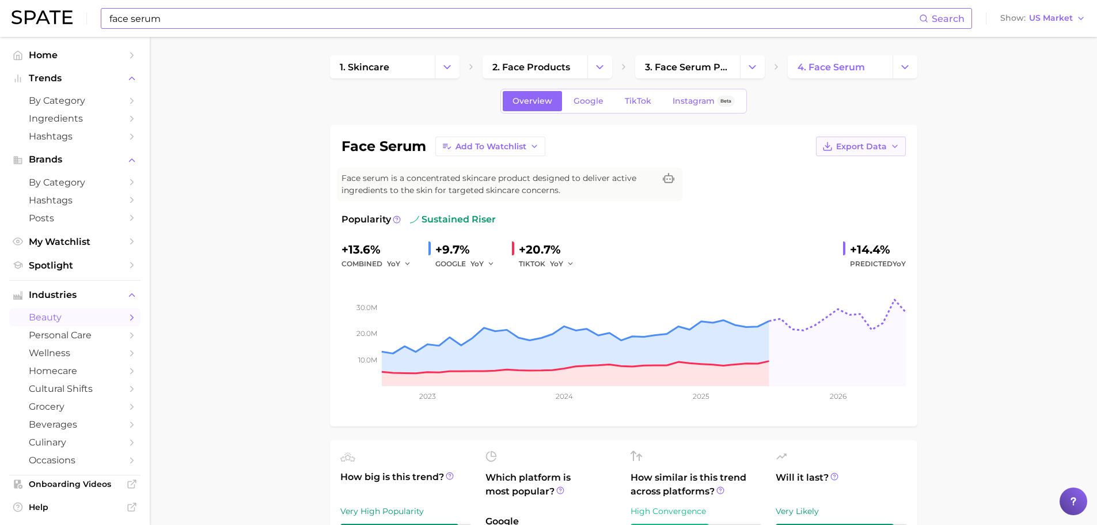
click at [882, 151] on button "Export Data" at bounding box center [861, 146] width 90 height 20
click at [863, 187] on span "Time Series Image" at bounding box center [837, 189] width 77 height 10
click at [263, 17] on input "face serum" at bounding box center [513, 19] width 811 height 20
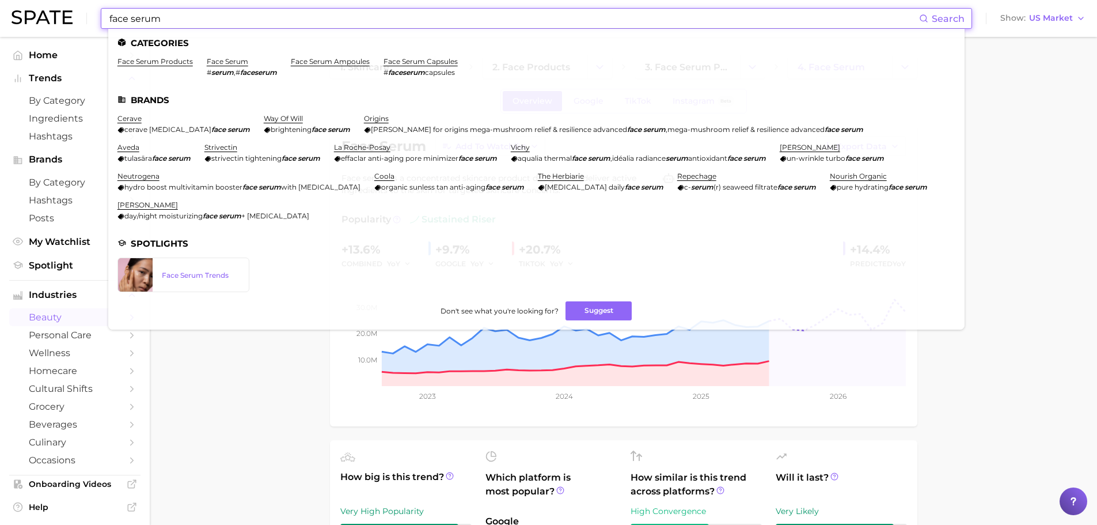
click at [263, 17] on input "face serum" at bounding box center [513, 19] width 811 height 20
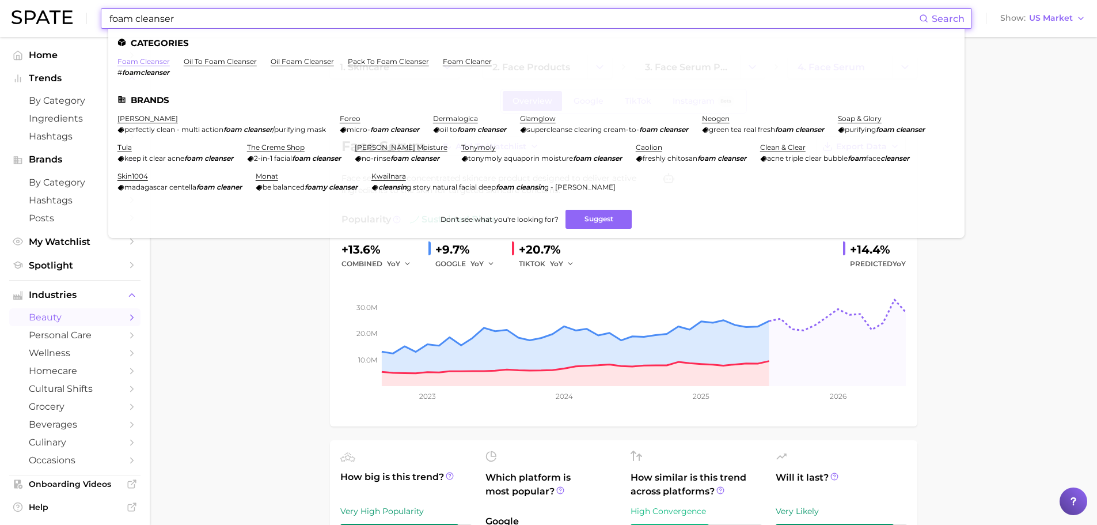
click at [139, 59] on link "foam cleanser" at bounding box center [143, 61] width 52 height 9
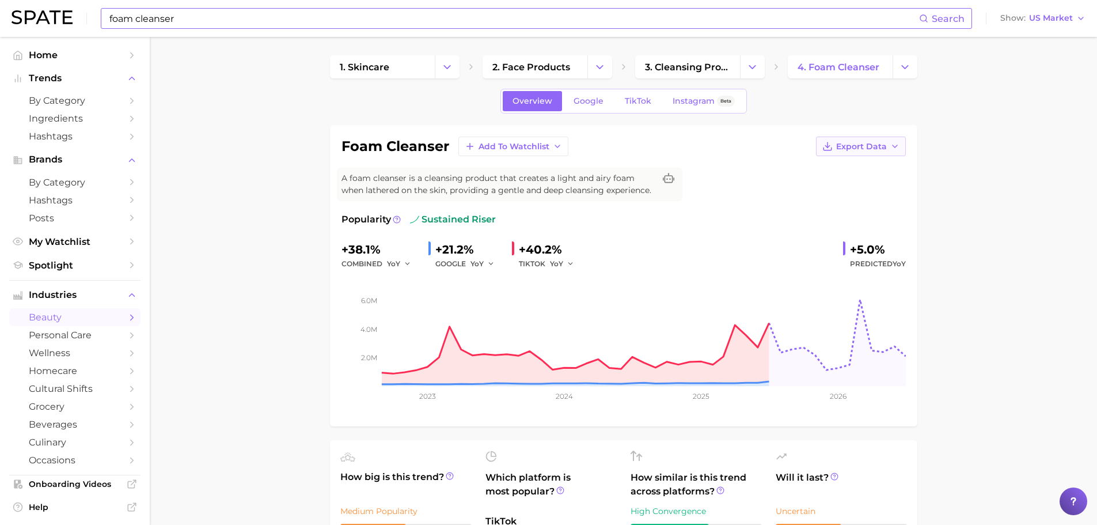
click at [889, 145] on button "Export Data" at bounding box center [861, 146] width 90 height 20
click at [841, 191] on span "Time Series Image" at bounding box center [837, 189] width 77 height 10
click at [184, 17] on input "foam cleanser" at bounding box center [513, 19] width 811 height 20
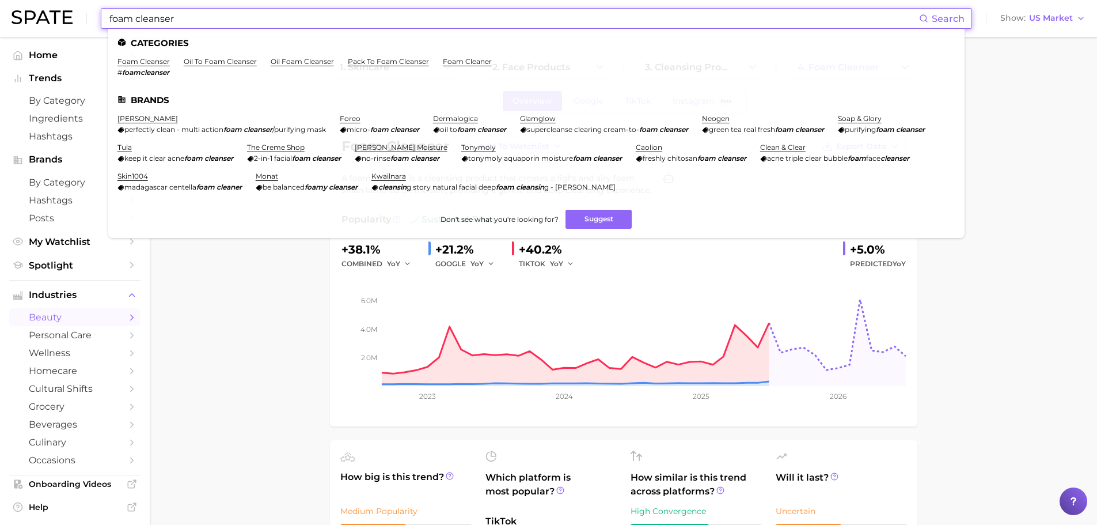
click at [184, 17] on input "foam cleanser" at bounding box center [513, 19] width 811 height 20
click at [121, 19] on input "foam cleanser" at bounding box center [513, 19] width 811 height 20
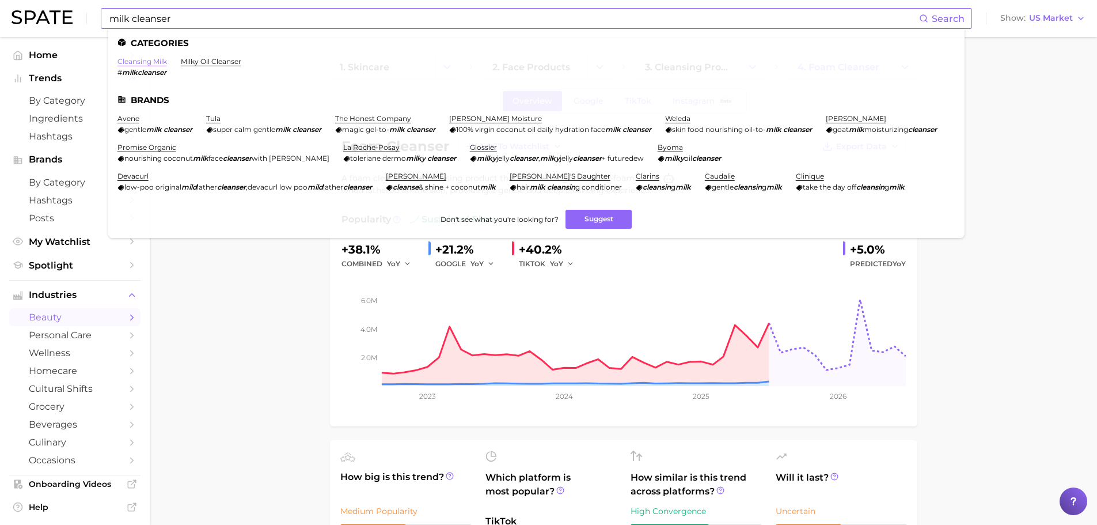
click at [161, 65] on link "cleansing milk" at bounding box center [142, 61] width 50 height 9
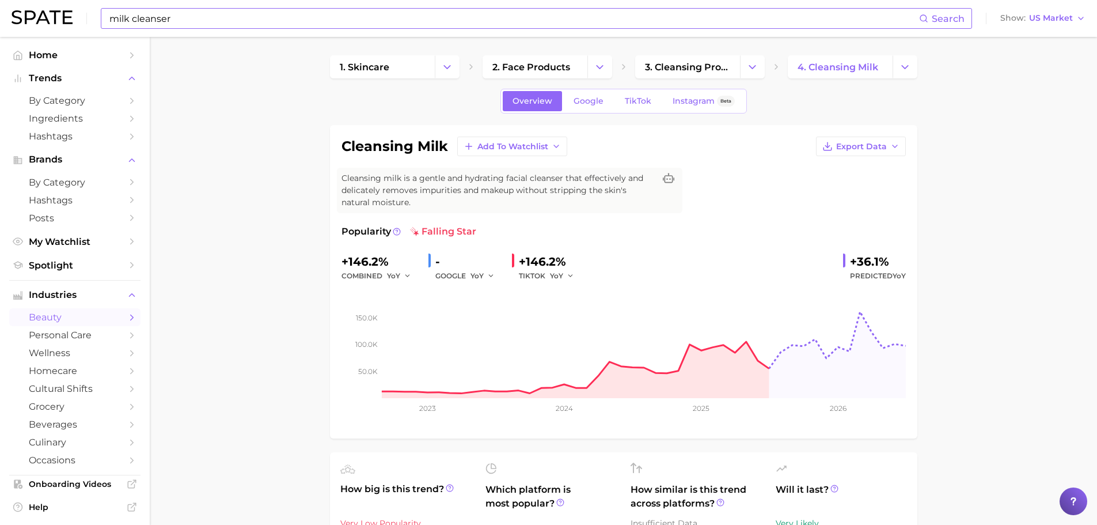
click at [151, 18] on input "milk cleanser" at bounding box center [513, 19] width 811 height 20
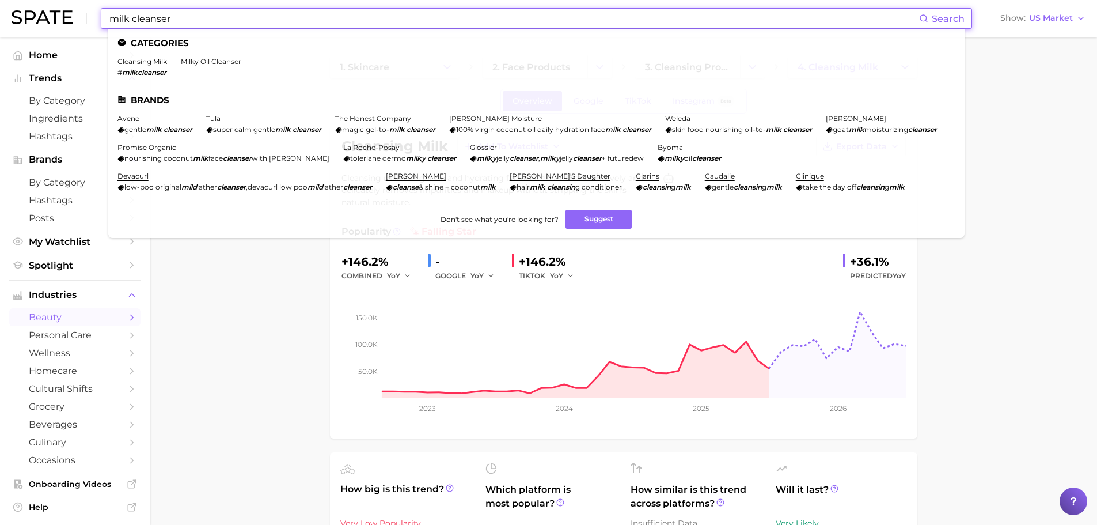
click at [151, 18] on input "milk cleanser" at bounding box center [513, 19] width 811 height 20
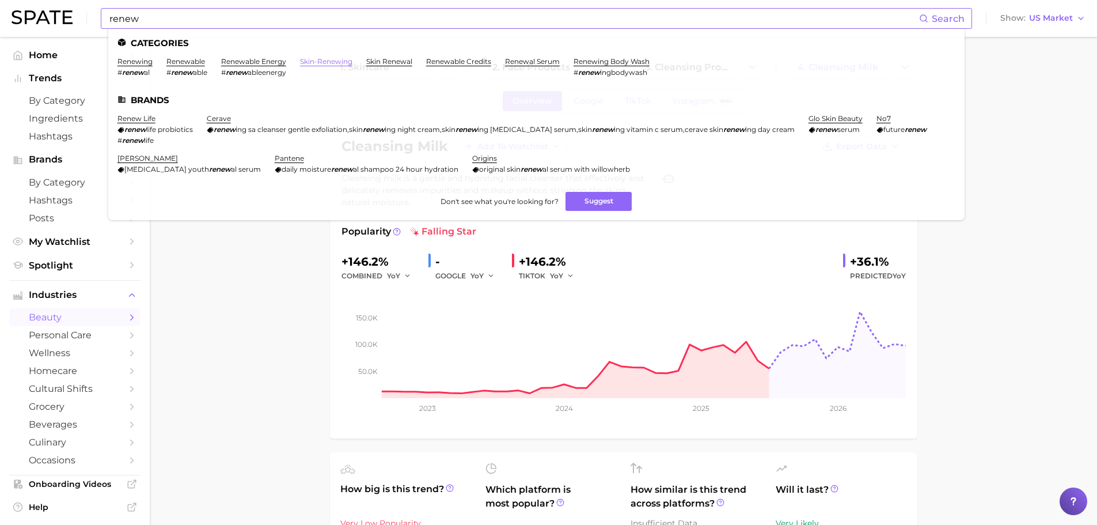
click at [314, 65] on link "skin-renewing" at bounding box center [326, 61] width 52 height 9
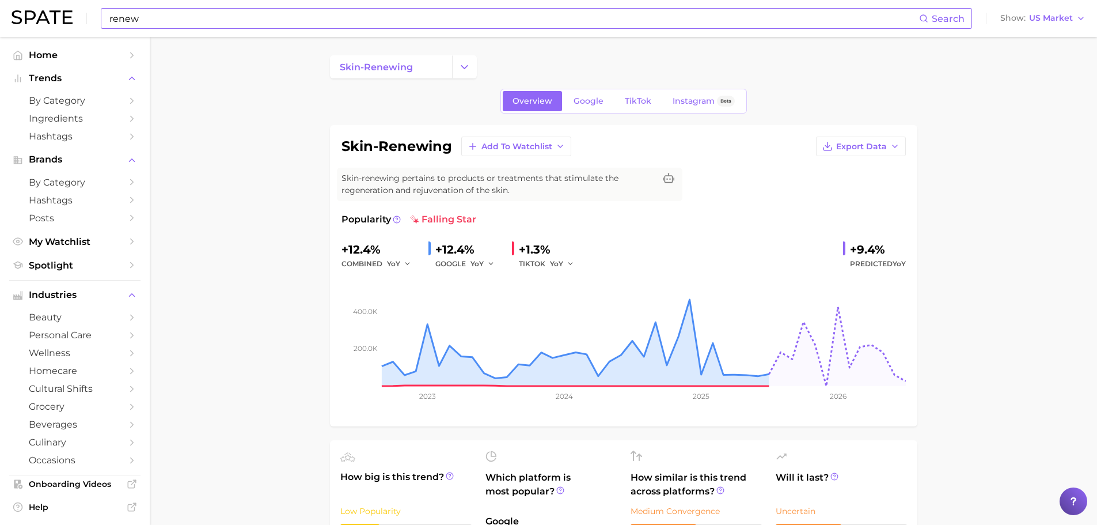
click at [168, 16] on input "renew" at bounding box center [513, 19] width 811 height 20
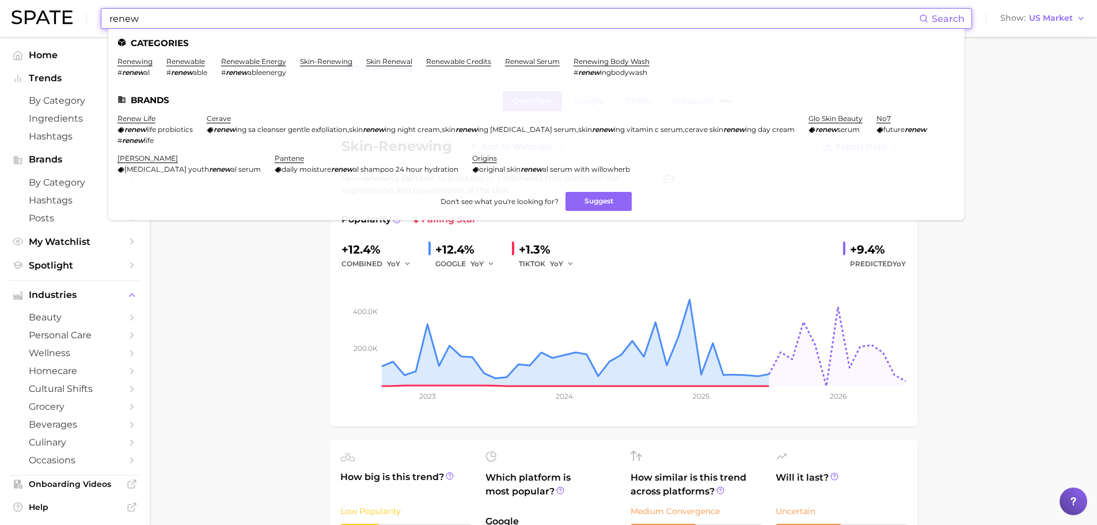
click at [168, 16] on input "renew" at bounding box center [513, 19] width 811 height 20
click at [171, 20] on input "renew" at bounding box center [513, 19] width 811 height 20
click at [530, 60] on link "renewal serum" at bounding box center [532, 61] width 55 height 9
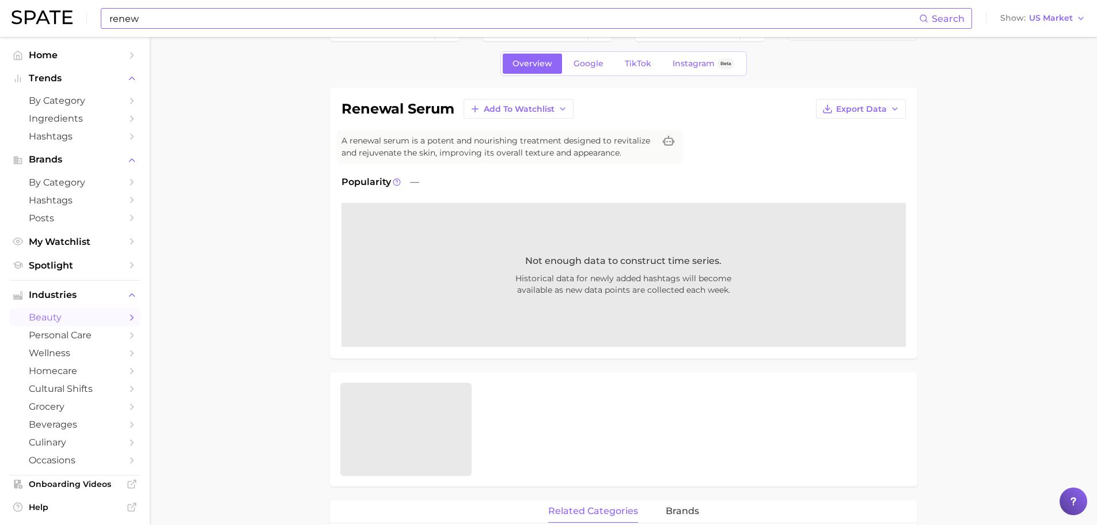
scroll to position [58, 0]
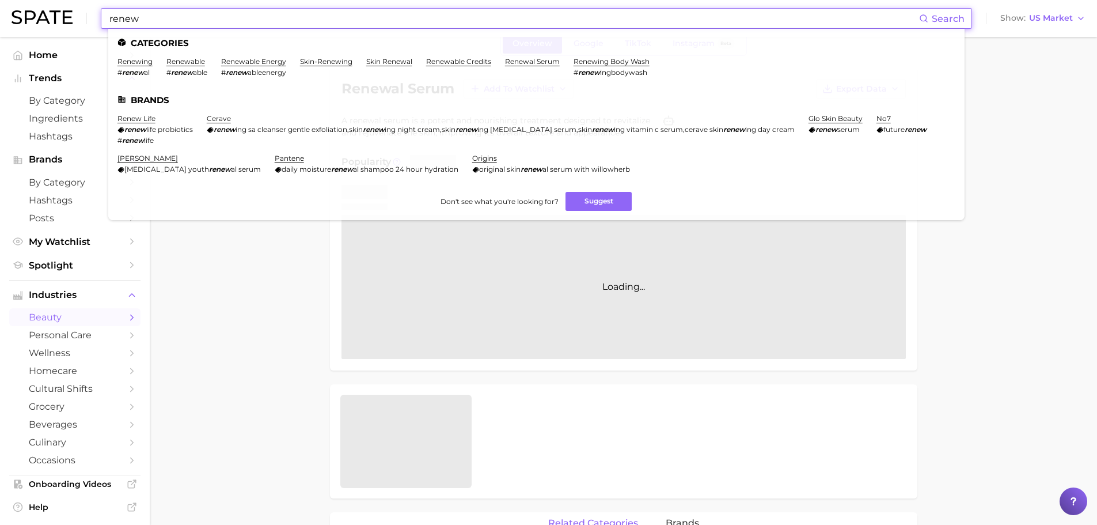
click at [243, 16] on input "renew" at bounding box center [513, 19] width 811 height 20
click at [244, 16] on input "renew" at bounding box center [513, 19] width 811 height 20
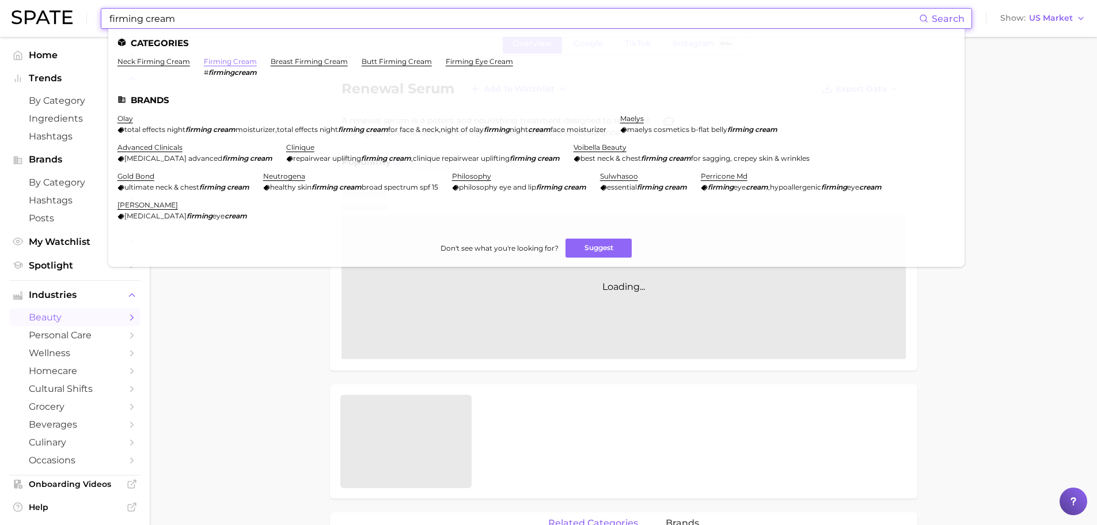
click at [237, 63] on link "firming cream" at bounding box center [230, 61] width 53 height 9
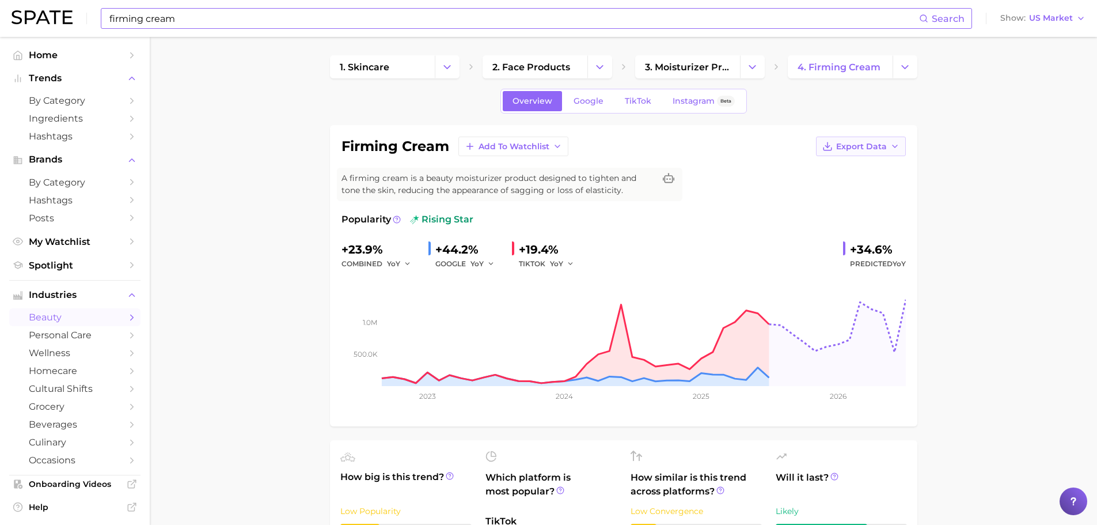
click at [888, 149] on button "Export Data" at bounding box center [861, 146] width 90 height 20
click at [878, 189] on button "Time Series Image" at bounding box center [842, 188] width 127 height 21
click at [273, 18] on input "firming cream" at bounding box center [513, 19] width 811 height 20
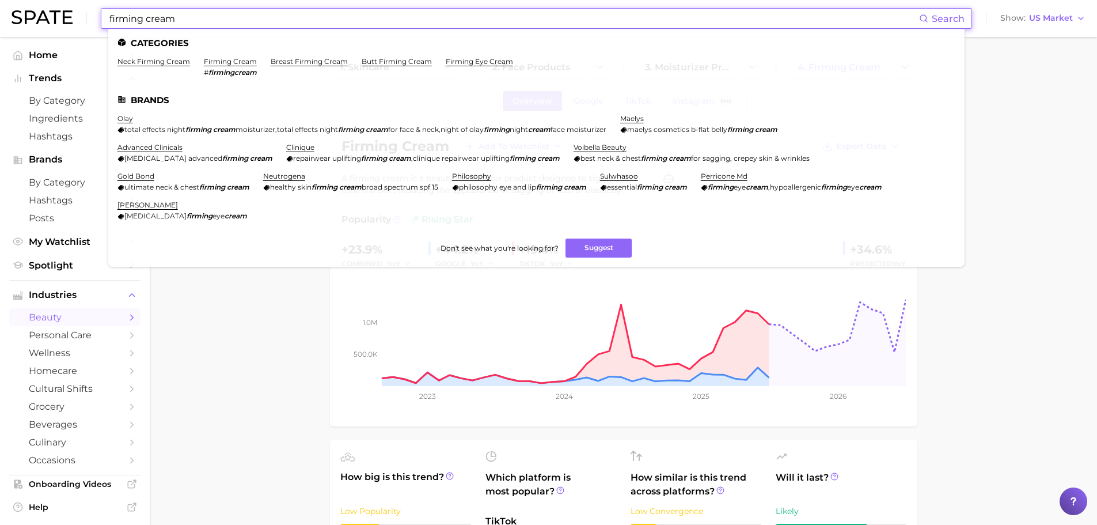
click at [273, 18] on input "firming cream" at bounding box center [513, 19] width 811 height 20
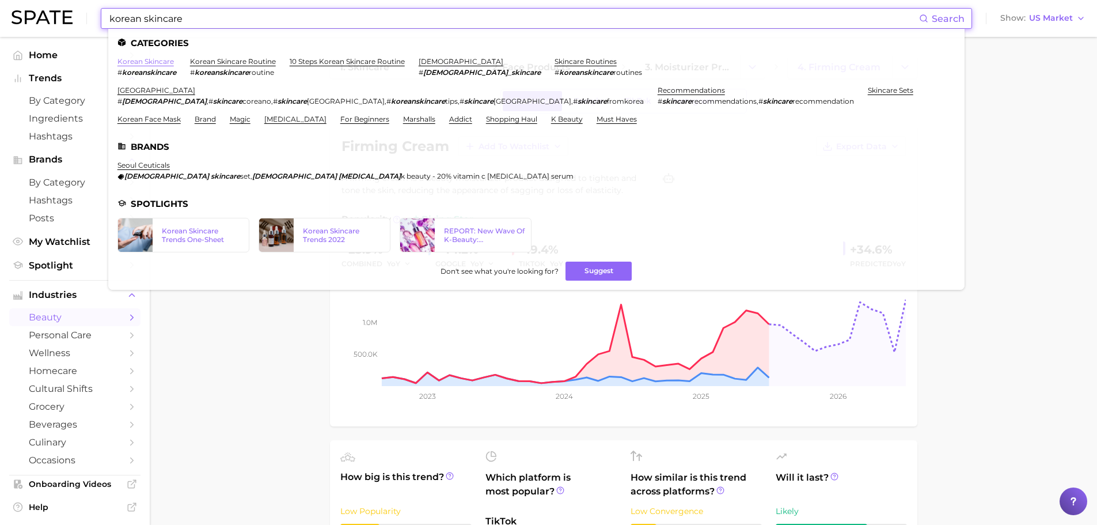
click at [157, 64] on link "korean skincare" at bounding box center [145, 61] width 56 height 9
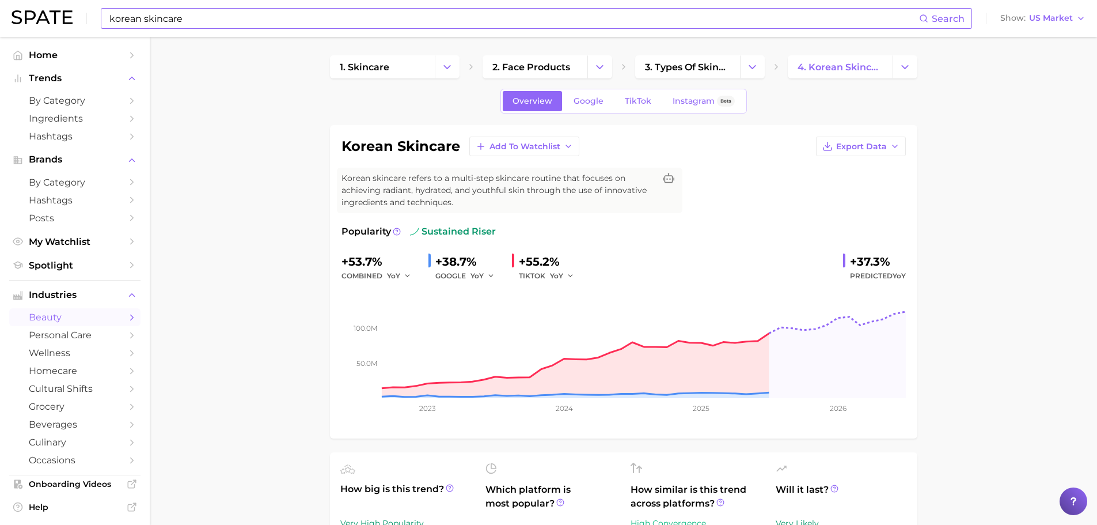
click at [146, 15] on input "korean skincare" at bounding box center [513, 19] width 811 height 20
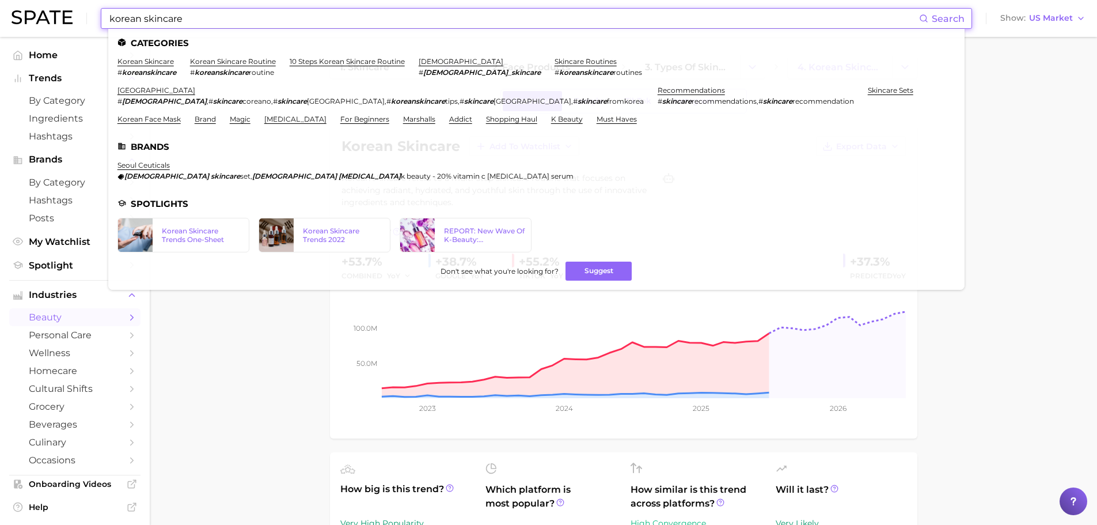
click at [146, 15] on input "korean skincare" at bounding box center [513, 19] width 811 height 20
click at [231, 60] on link "korean skincare routine" at bounding box center [233, 61] width 86 height 9
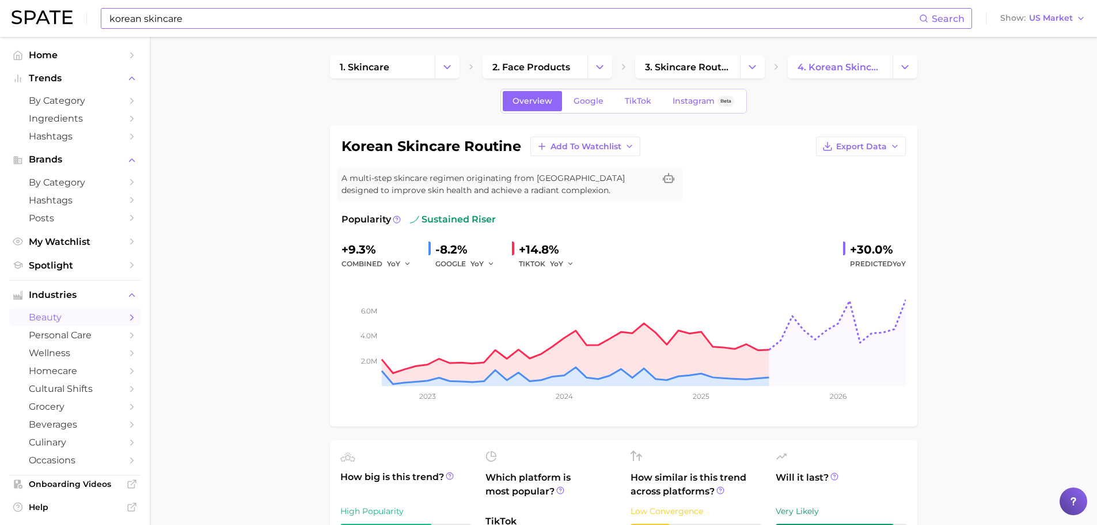
click at [190, 14] on input "korean skincare" at bounding box center [513, 19] width 811 height 20
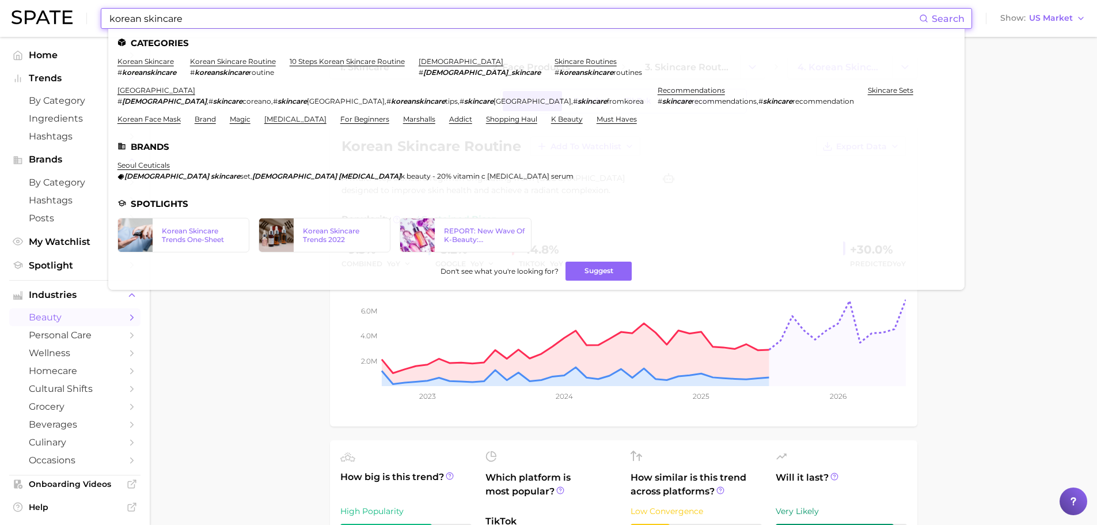
click at [190, 14] on input "korean skincare" at bounding box center [513, 19] width 811 height 20
type input "f"
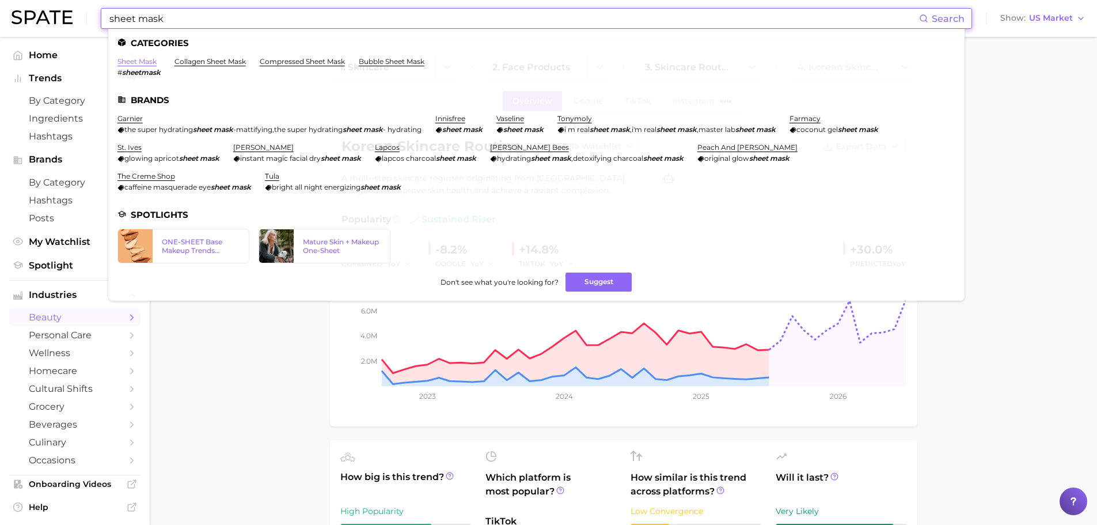
type input "sheet mask"
click at [143, 60] on link "sheet mask" at bounding box center [136, 61] width 39 height 9
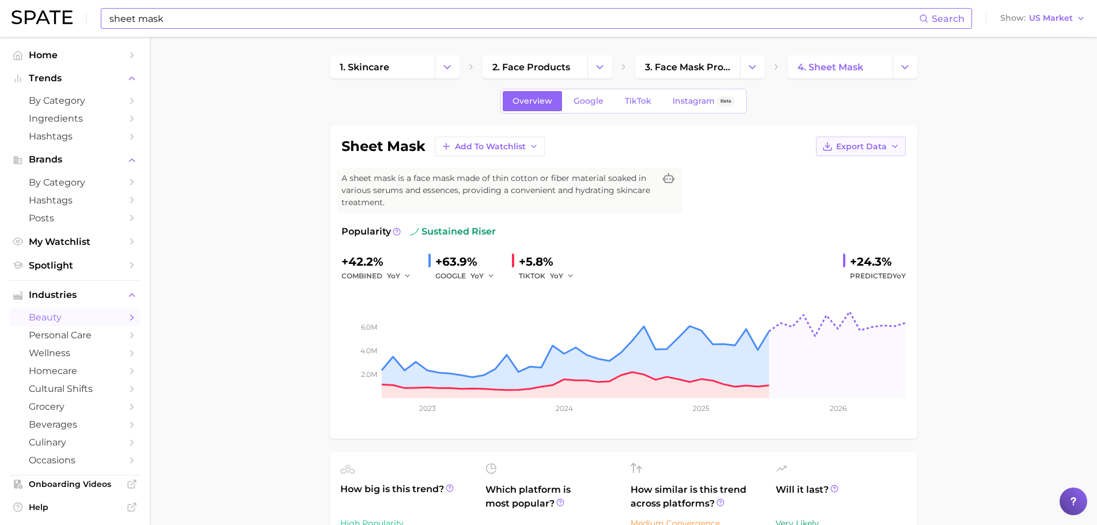
click at [881, 144] on span "Export Data" at bounding box center [861, 147] width 51 height 10
click at [894, 185] on button "Time Series Image" at bounding box center [842, 188] width 127 height 21
click at [56, 58] on span "Home" at bounding box center [75, 55] width 92 height 11
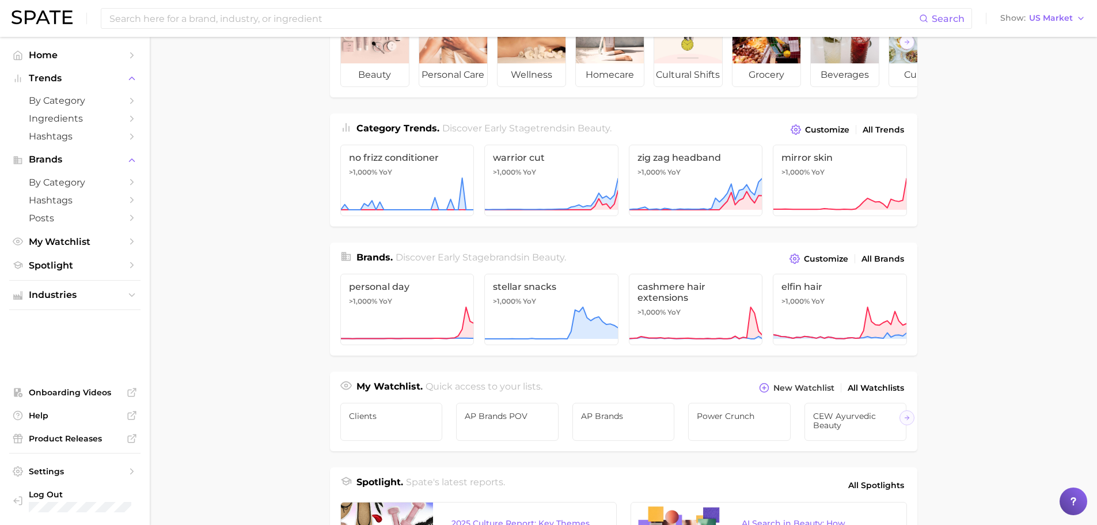
scroll to position [428, 0]
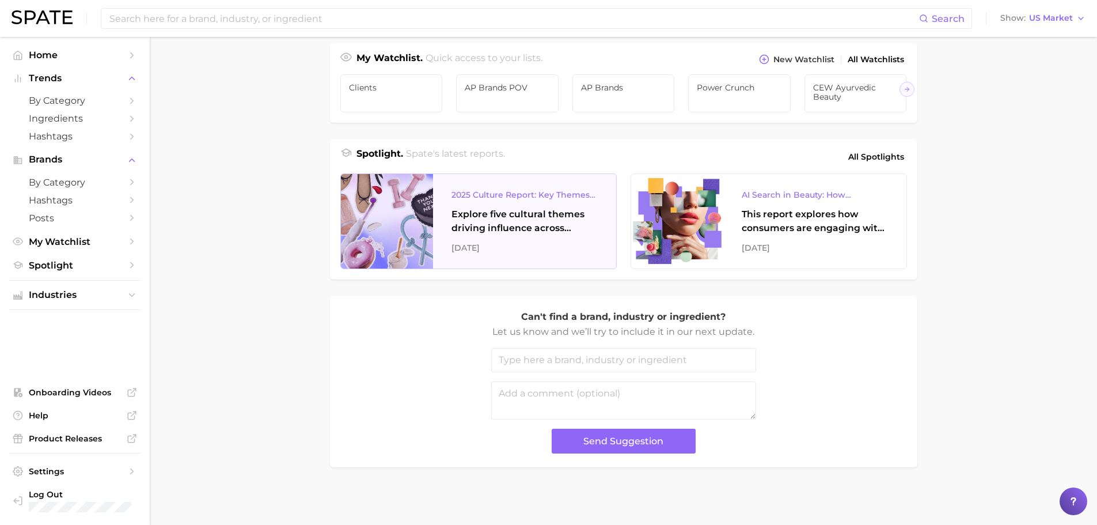
click at [553, 196] on div "2025 Culture Report: Key Themes That Are Shaping Consumer Demand" at bounding box center [525, 195] width 146 height 14
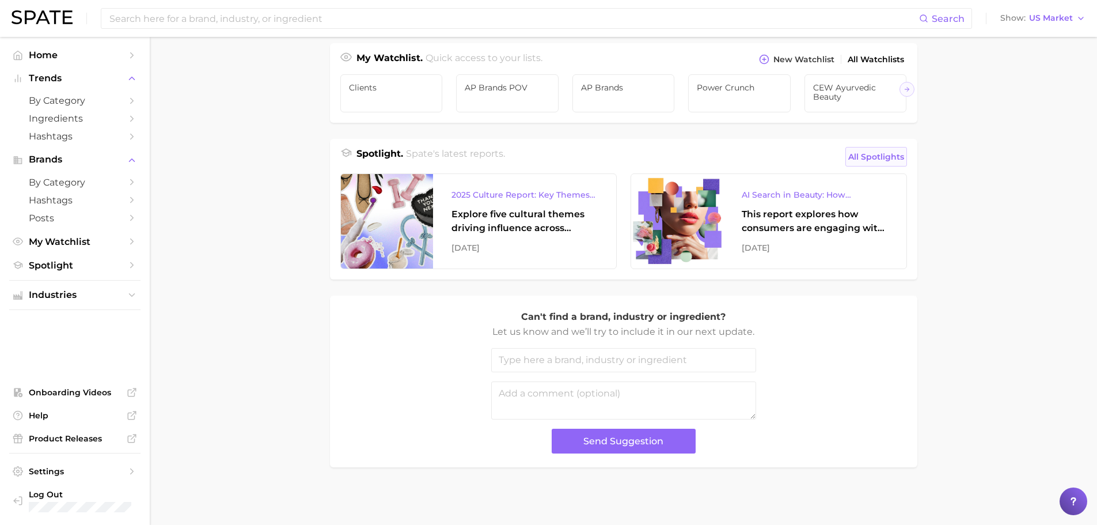
click at [873, 154] on span "All Spotlights" at bounding box center [876, 157] width 56 height 14
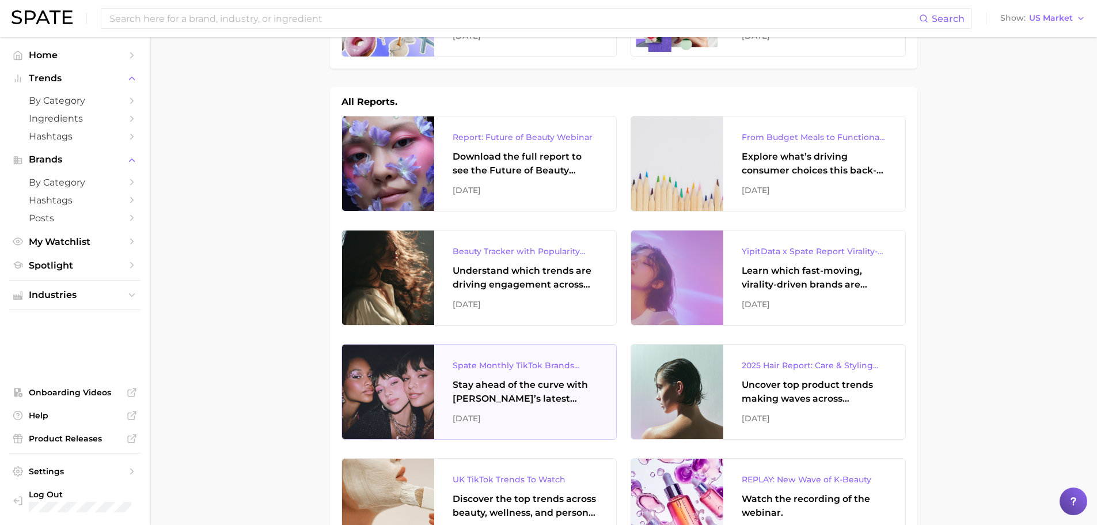
scroll to position [115, 0]
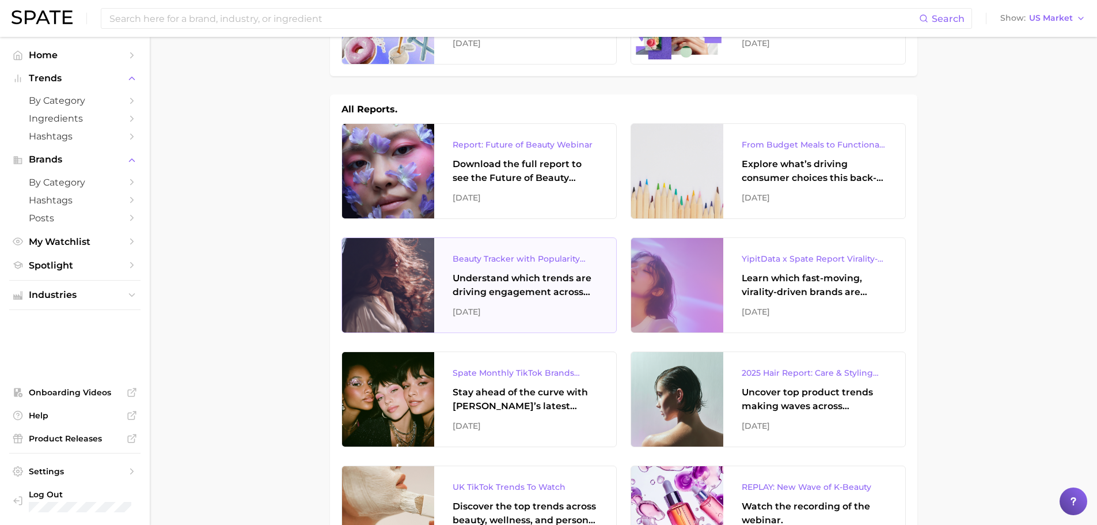
click at [507, 268] on div "Beauty Tracker with Popularity Index Understand which trends are driving engage…" at bounding box center [525, 285] width 182 height 94
